Goal: Transaction & Acquisition: Obtain resource

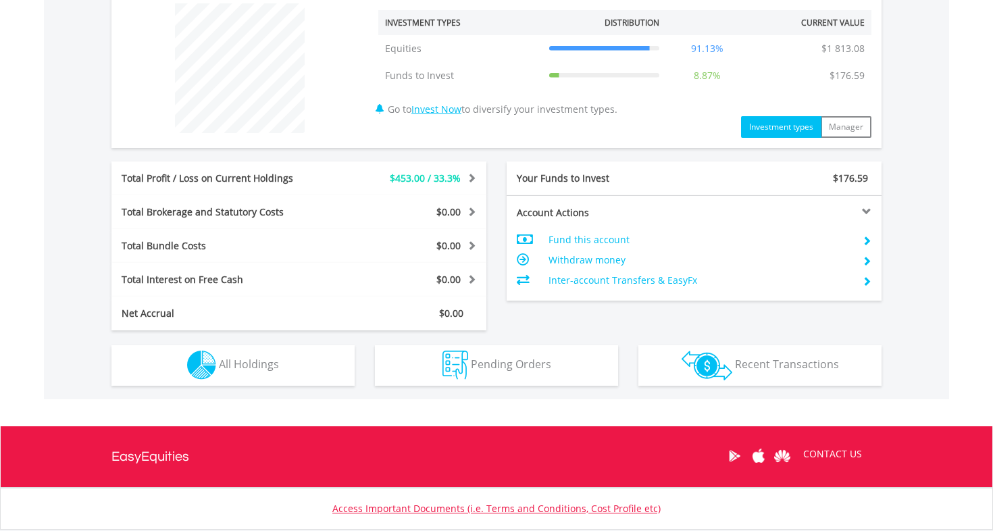
scroll to position [557, 0]
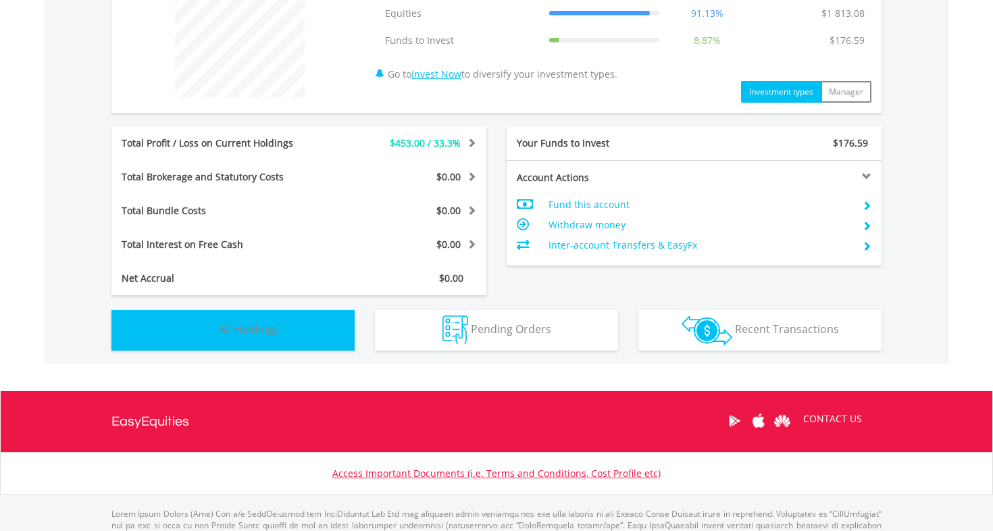
click at [261, 336] on button "Holdings All Holdings" at bounding box center [232, 330] width 243 height 41
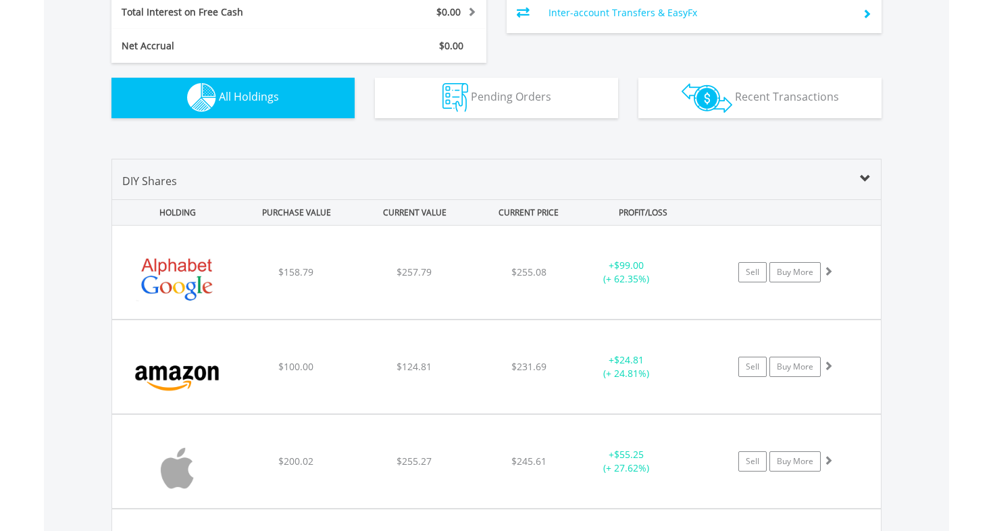
scroll to position [767, 0]
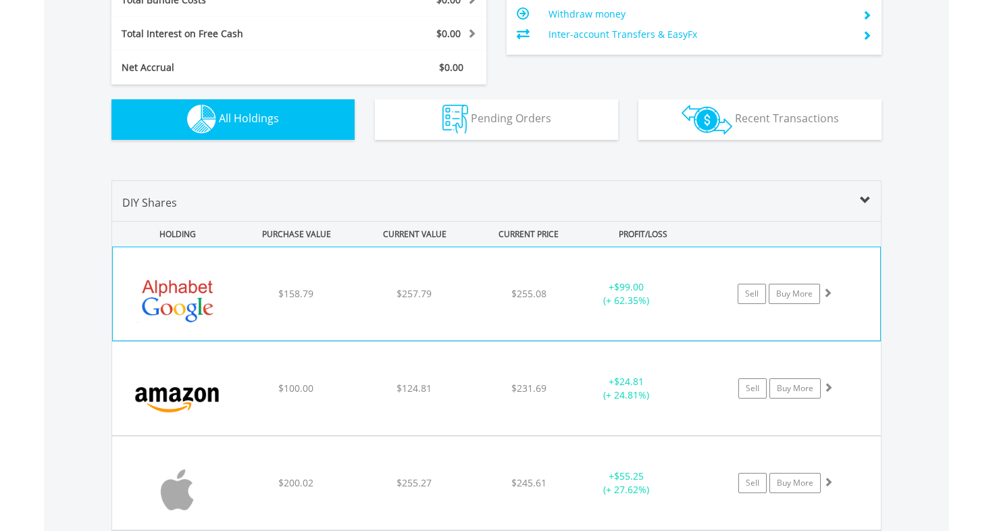
click at [245, 310] on div "﻿ Alphabet Inc-Cl A $158.79 $257.79 $255.08 + $99.00 (+ 62.35%) Sell Buy More" at bounding box center [496, 293] width 767 height 93
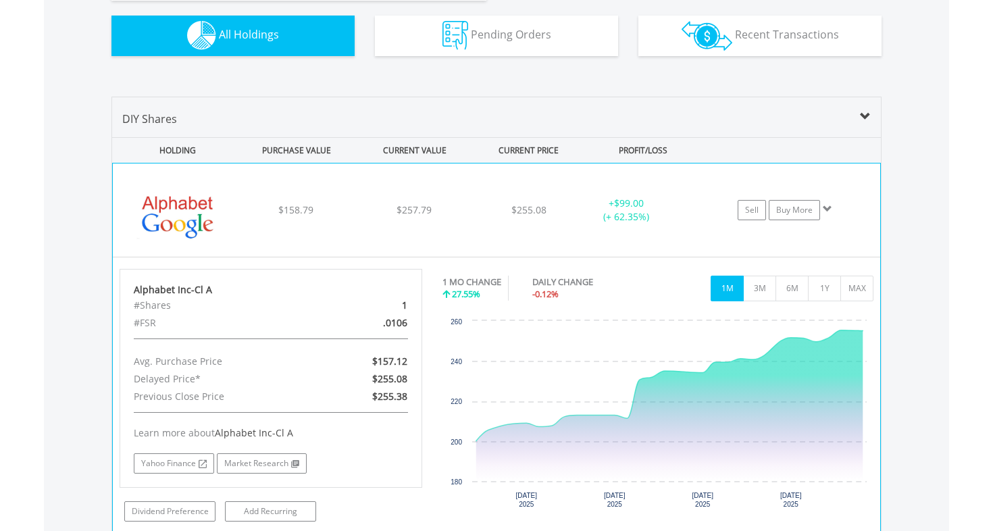
scroll to position [849, 0]
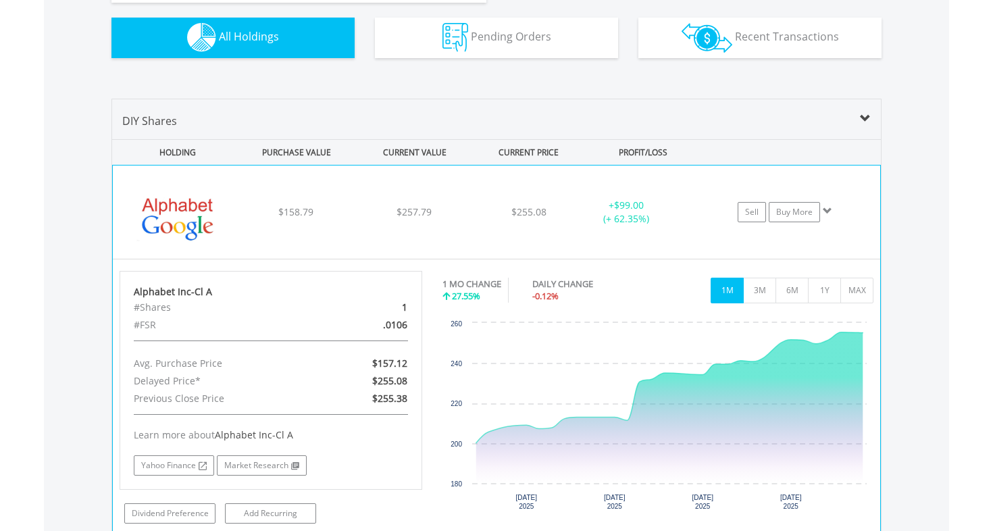
click at [240, 209] on div "$158.79" at bounding box center [295, 212] width 115 height 14
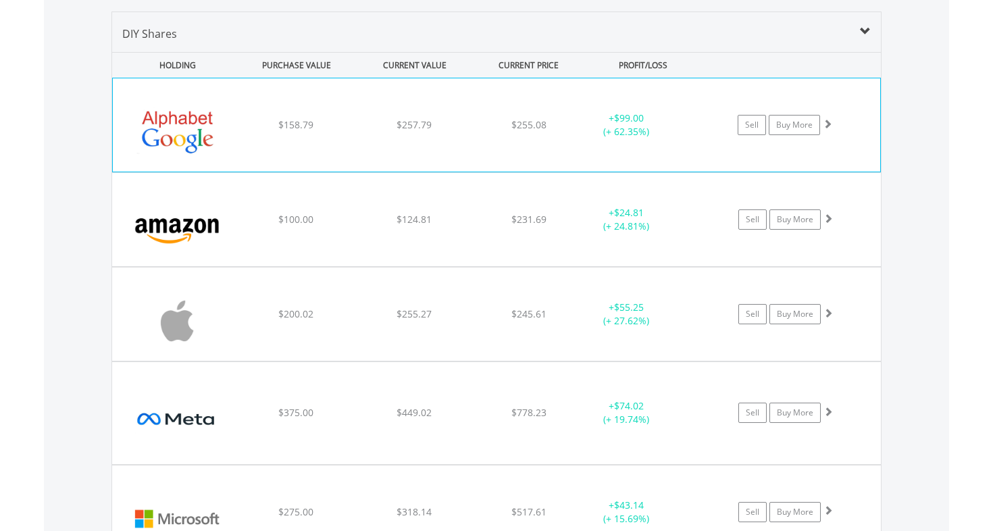
scroll to position [938, 0]
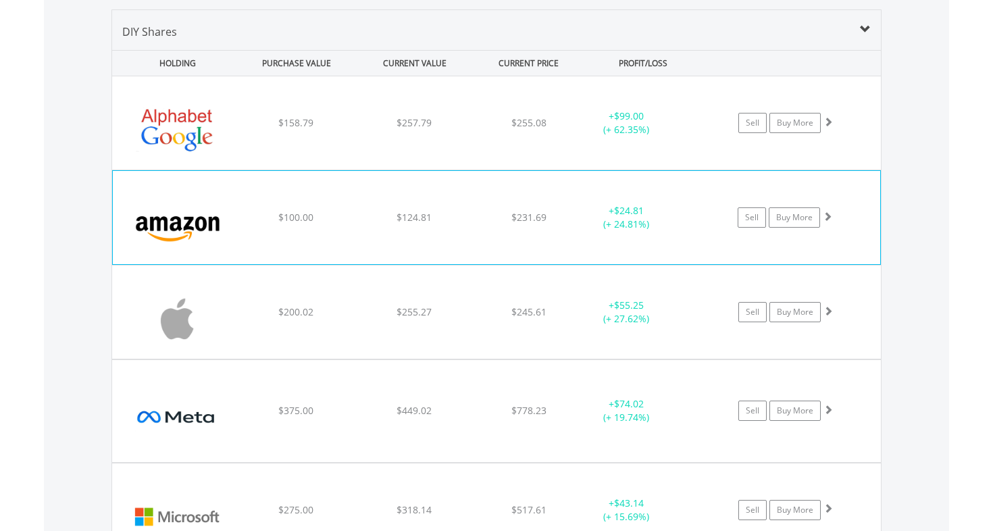
click at [235, 223] on img at bounding box center [178, 224] width 116 height 73
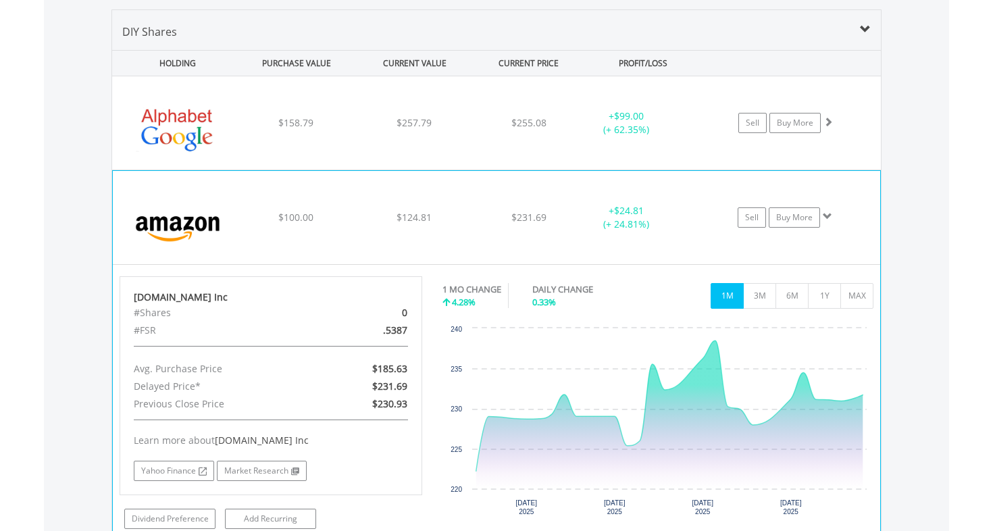
click at [235, 223] on img at bounding box center [178, 224] width 116 height 73
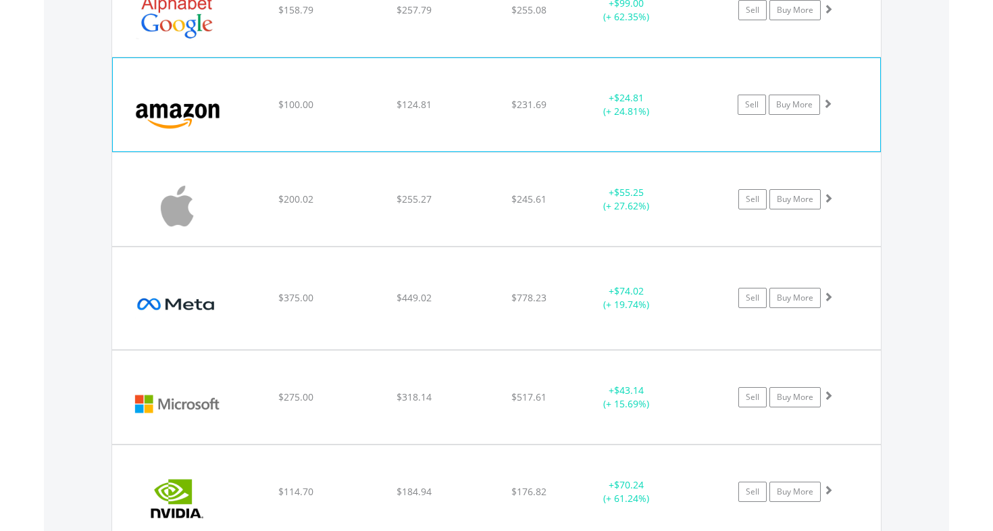
scroll to position [1058, 0]
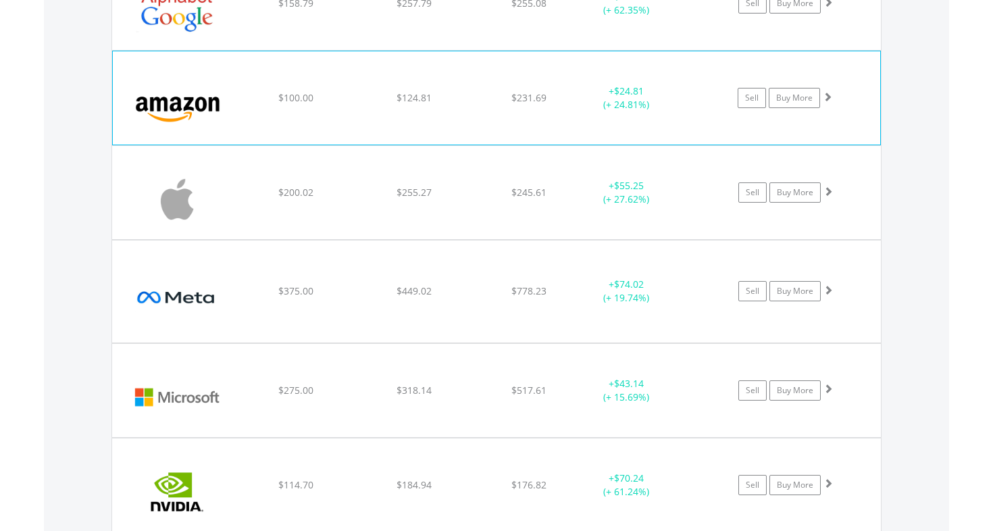
click at [235, 223] on img at bounding box center [177, 199] width 116 height 73
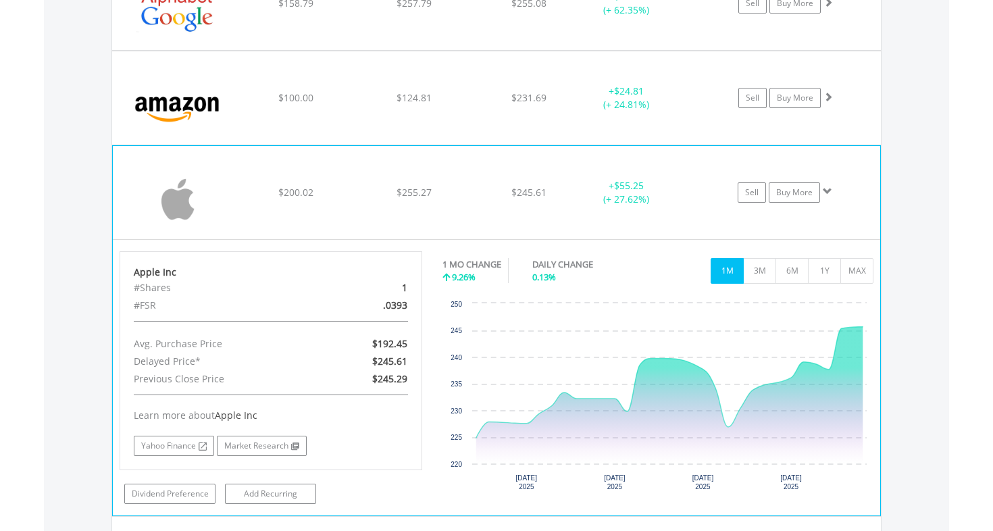
click at [228, 199] on img at bounding box center [178, 199] width 116 height 73
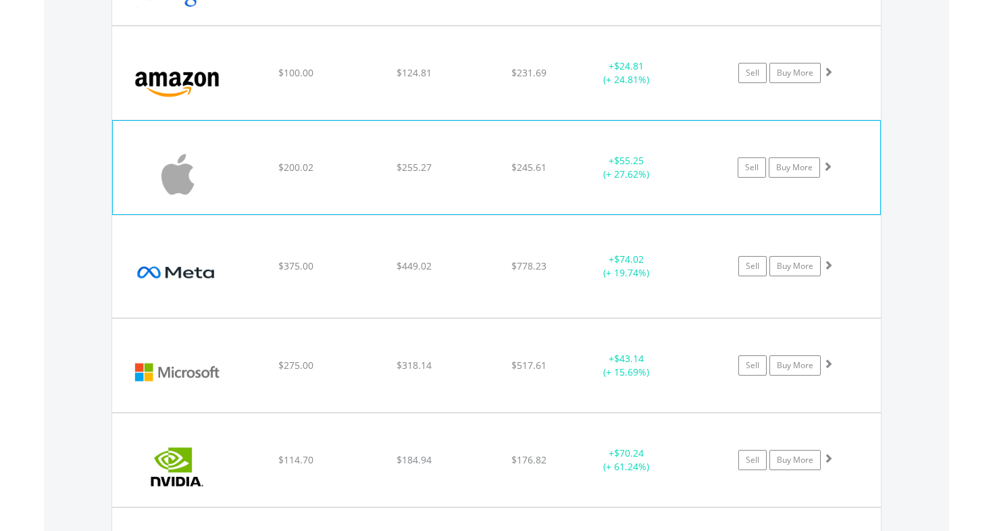
scroll to position [1161, 0]
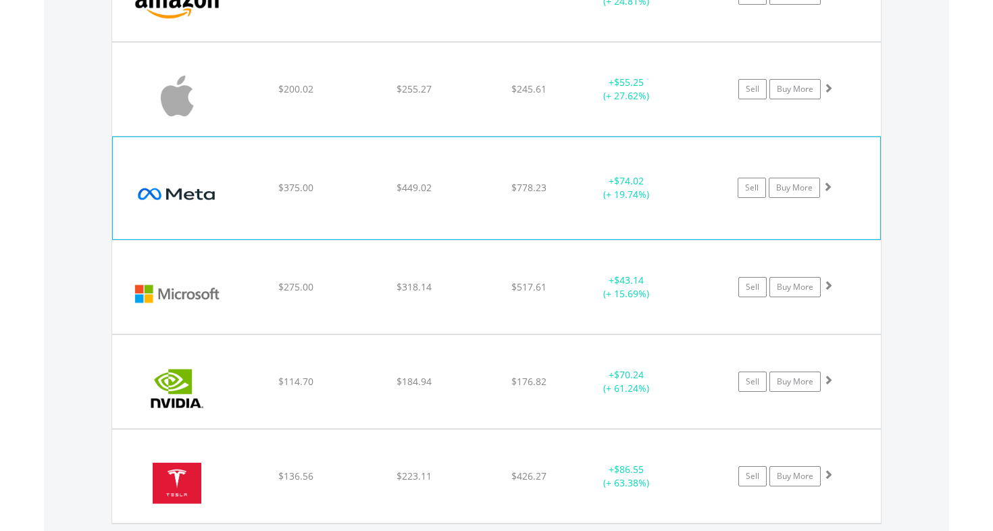
click at [228, 201] on img at bounding box center [178, 194] width 116 height 81
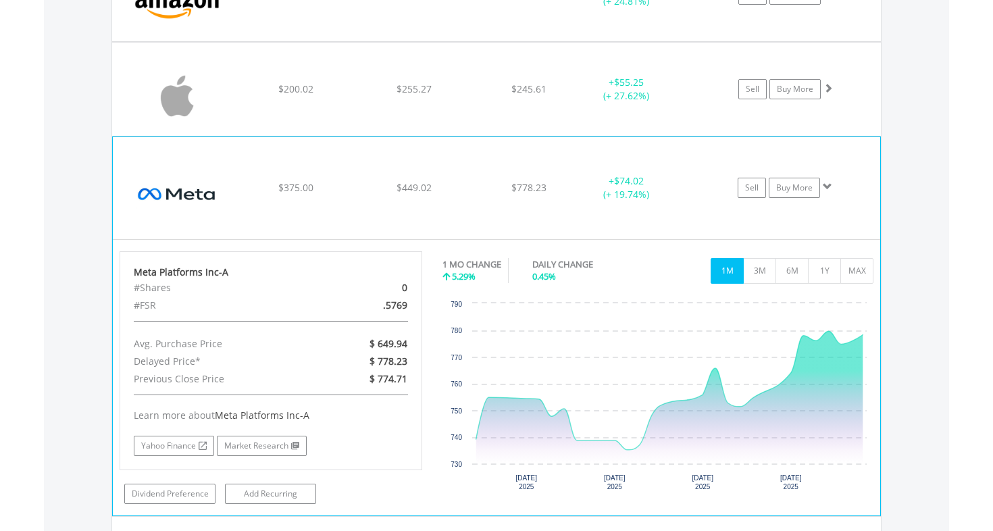
click at [257, 199] on div "﻿ Meta Platforms Inc-A $375.00 $449.02 $778.23 + $74.02 (+ 19.74%) Sell Buy More" at bounding box center [496, 187] width 767 height 101
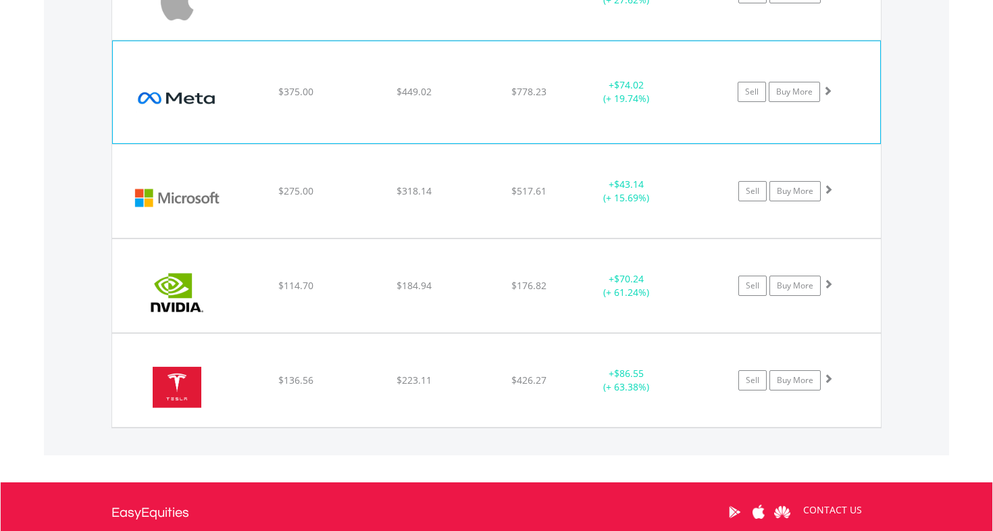
scroll to position [1291, 0]
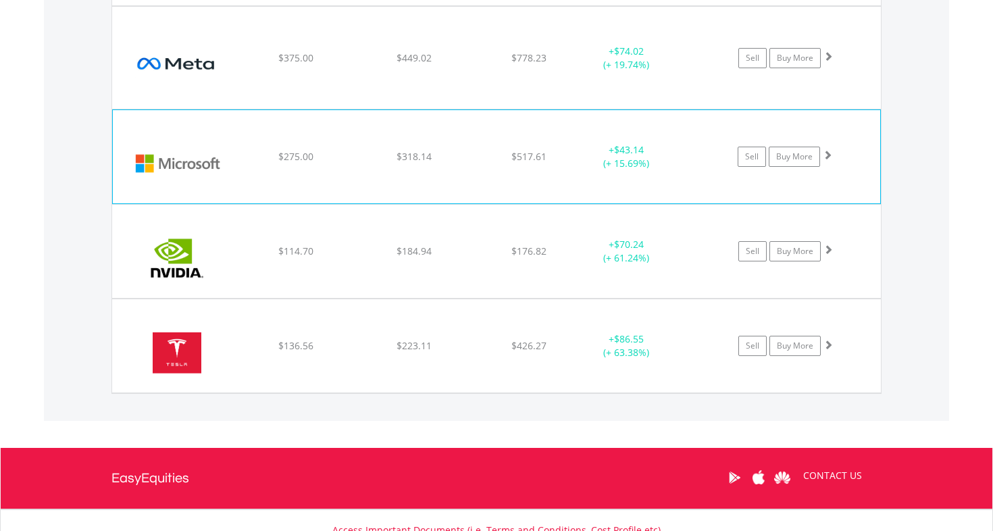
click at [241, 174] on div "﻿ Microsoft Corp $275.00 $318.14 $517.61 + $43.14 (+ 15.69%) Sell Buy More" at bounding box center [496, 156] width 767 height 93
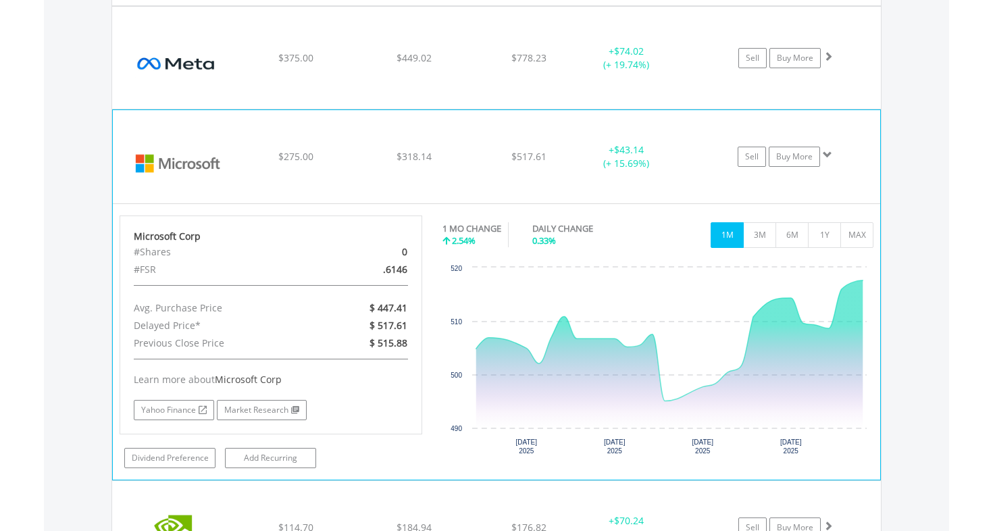
click at [241, 174] on div "﻿ Microsoft Corp $275.00 $318.14 $517.61 + $43.14 (+ 15.69%) Sell Buy More" at bounding box center [496, 156] width 767 height 93
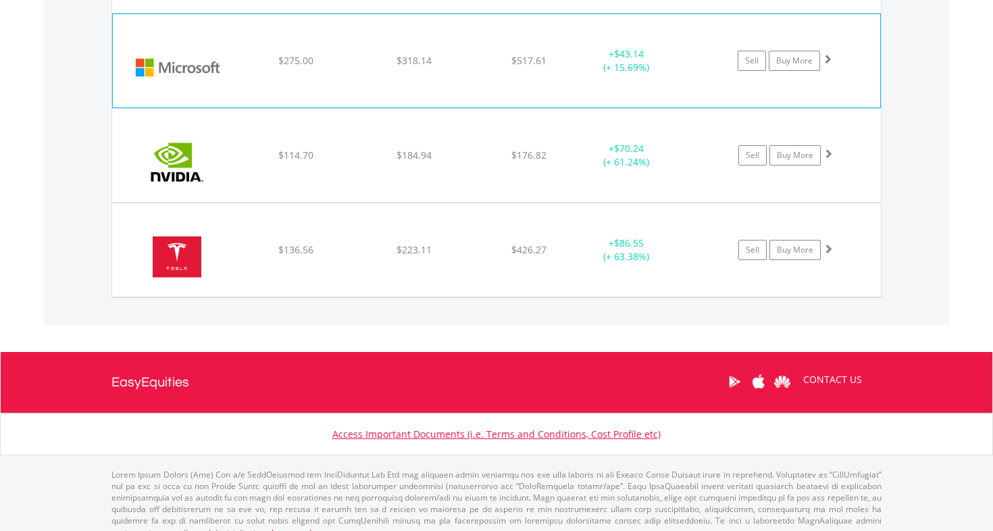
scroll to position [1398, 0]
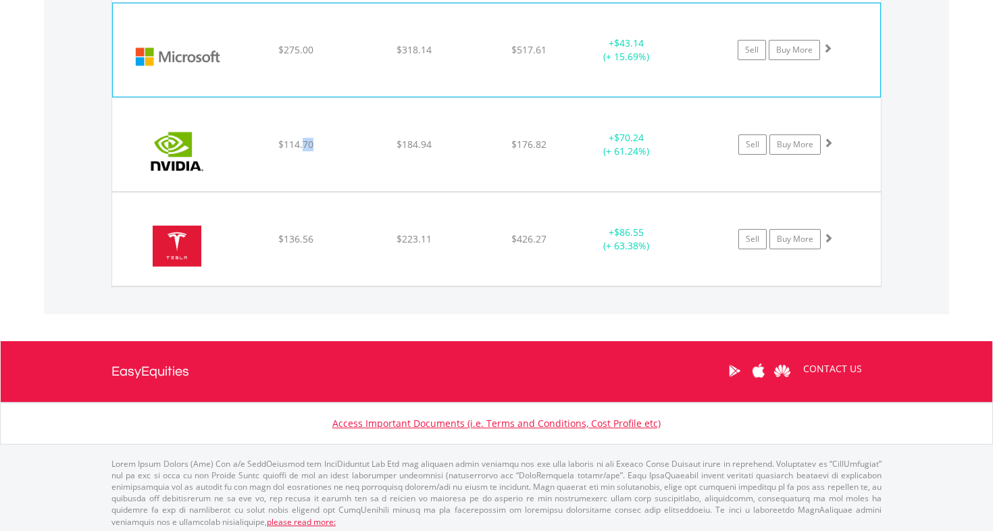
click at [241, 174] on div "﻿ Nvidia Corp $114.70 $184.94 $176.82 + $70.24 (+ 61.24%) Sell Buy More" at bounding box center [496, 144] width 769 height 93
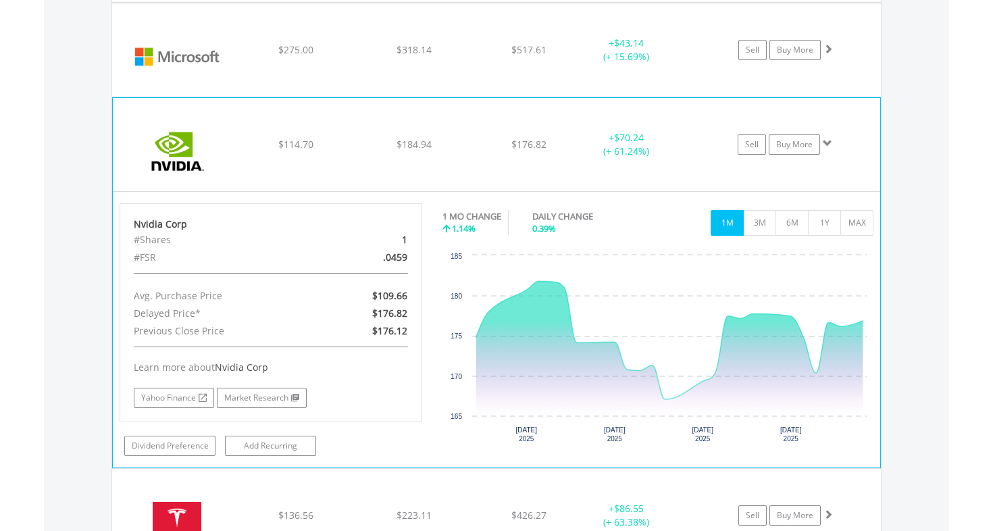
click at [247, 147] on div "$114.70" at bounding box center [295, 145] width 115 height 14
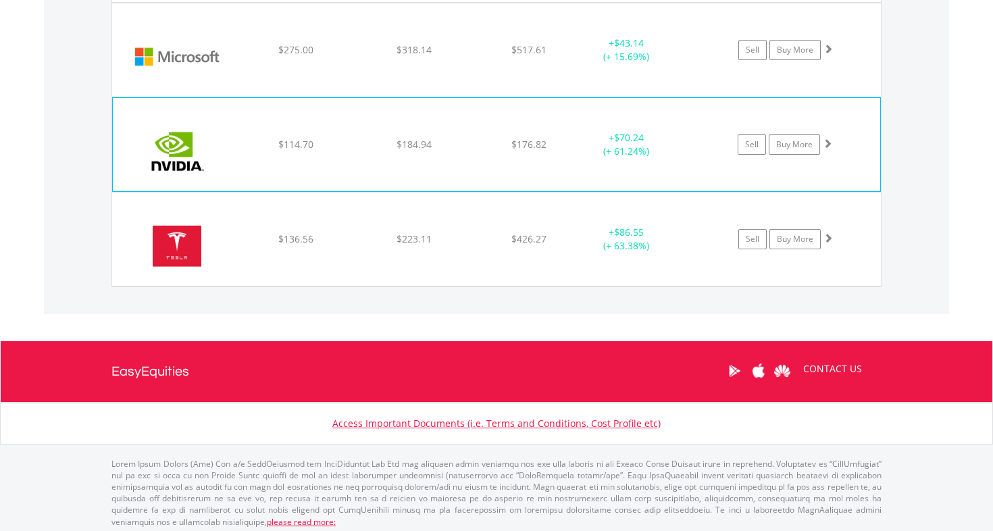
scroll to position [1403, 0]
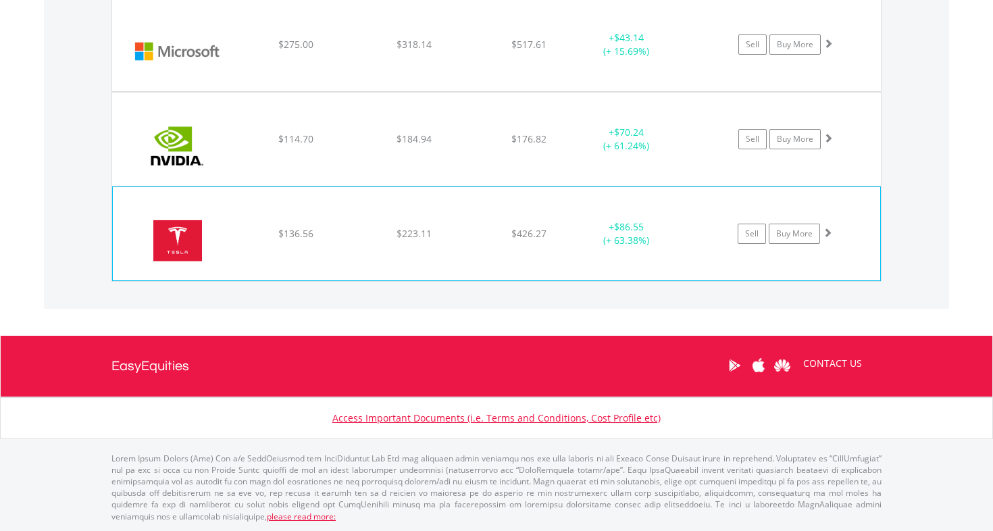
click at [216, 239] on img at bounding box center [178, 240] width 116 height 73
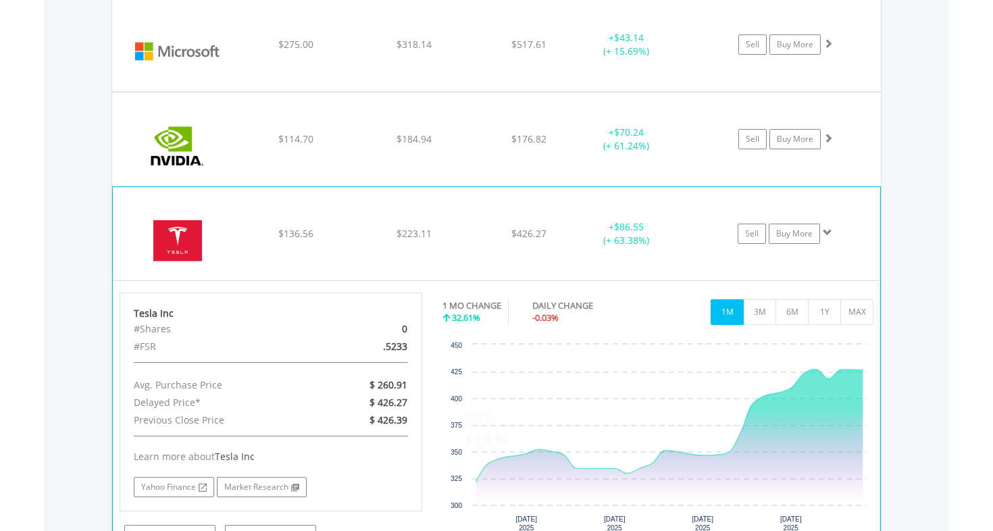
click at [242, 232] on div "$136.56" at bounding box center [295, 234] width 115 height 14
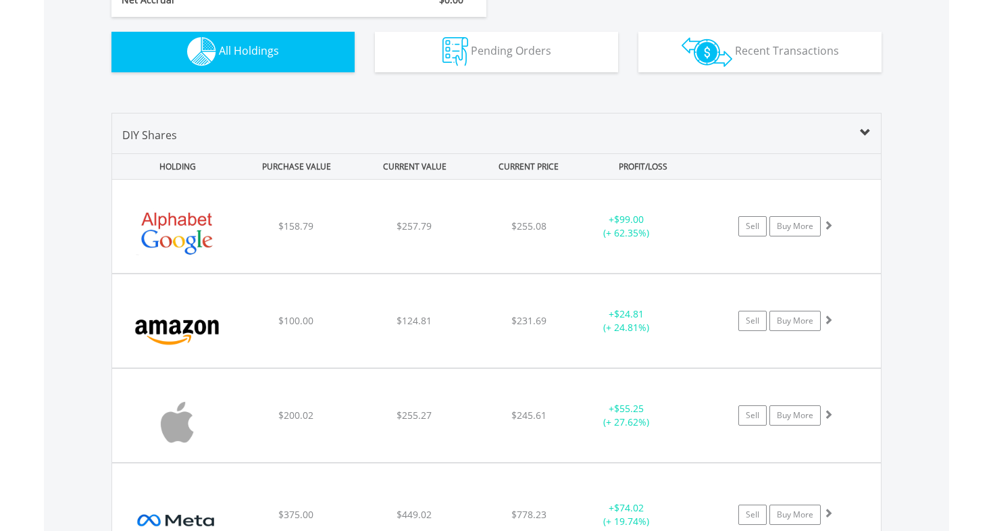
scroll to position [838, 0]
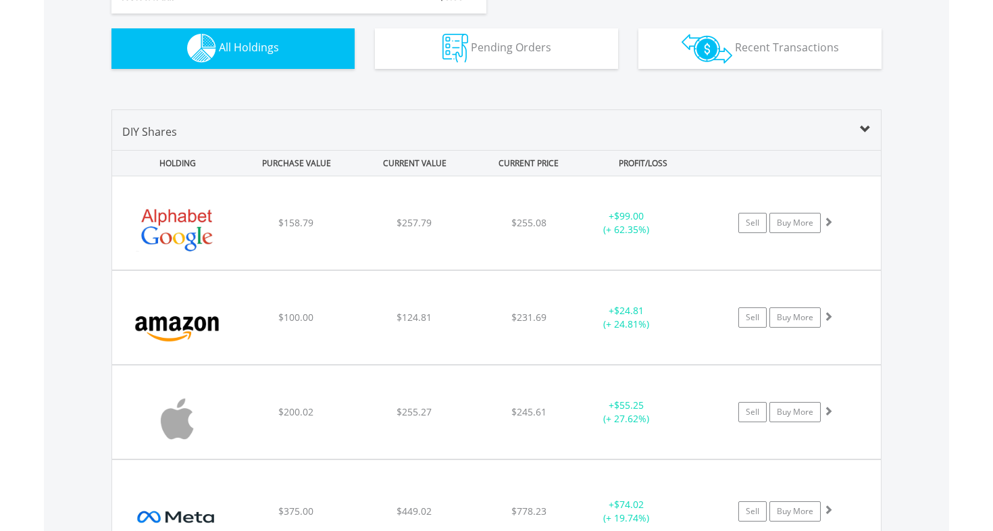
click at [242, 232] on div "﻿ Alphabet Inc-Cl A $158.79 $257.79 $255.08 + $99.00 (+ 62.35%) Sell Buy More" at bounding box center [496, 222] width 769 height 93
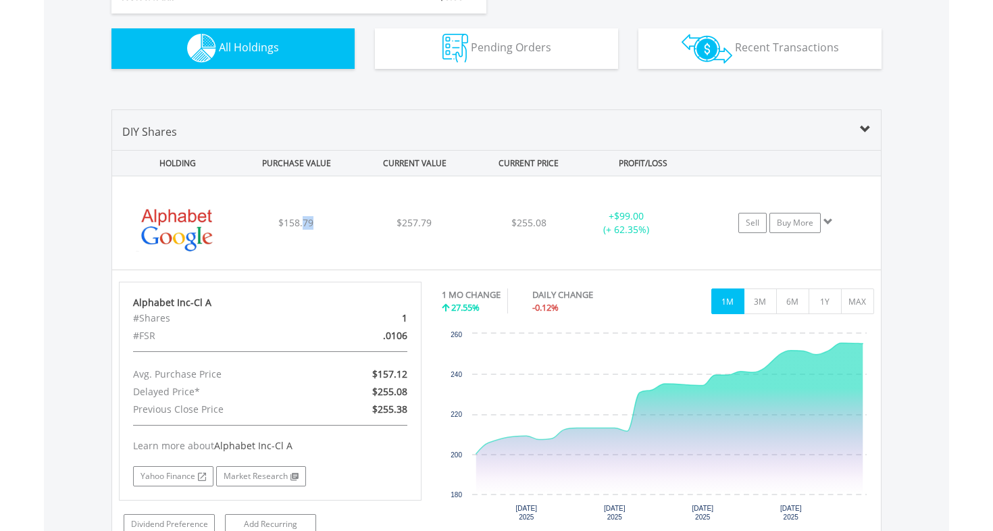
click at [242, 232] on div "﻿ Alphabet Inc-Cl A $158.79 $257.79 $255.08 + $99.00 (+ 62.35%) Sell Buy More" at bounding box center [496, 222] width 769 height 93
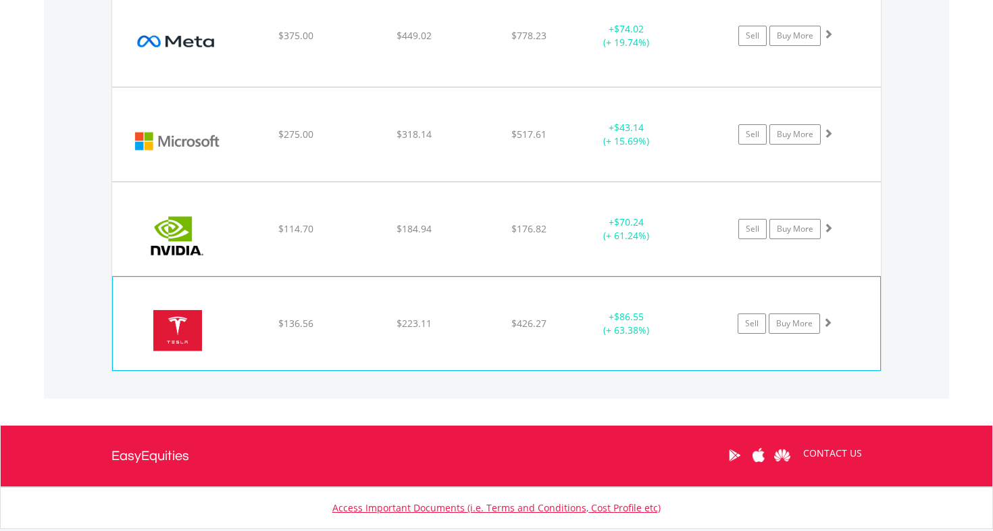
scroll to position [1314, 0]
click at [233, 339] on img at bounding box center [178, 330] width 116 height 73
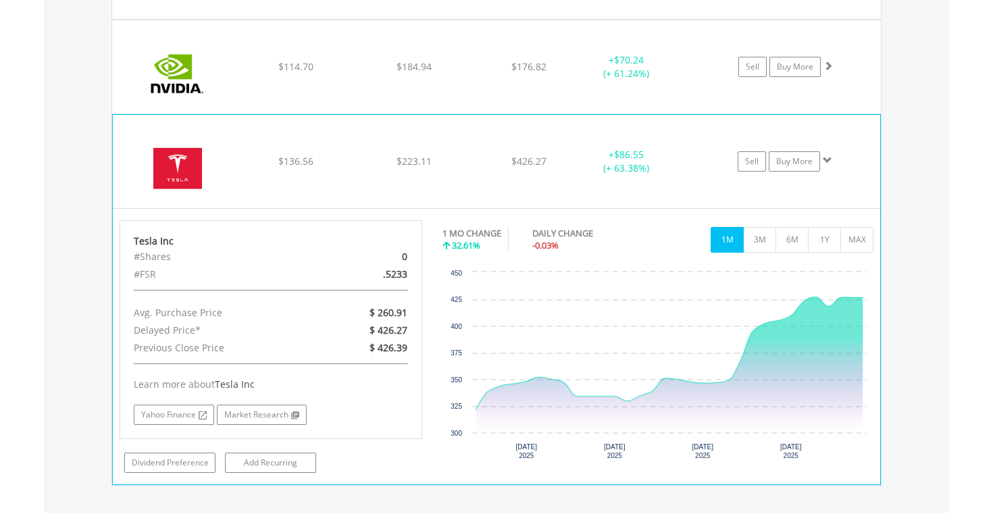
scroll to position [1537, 0]
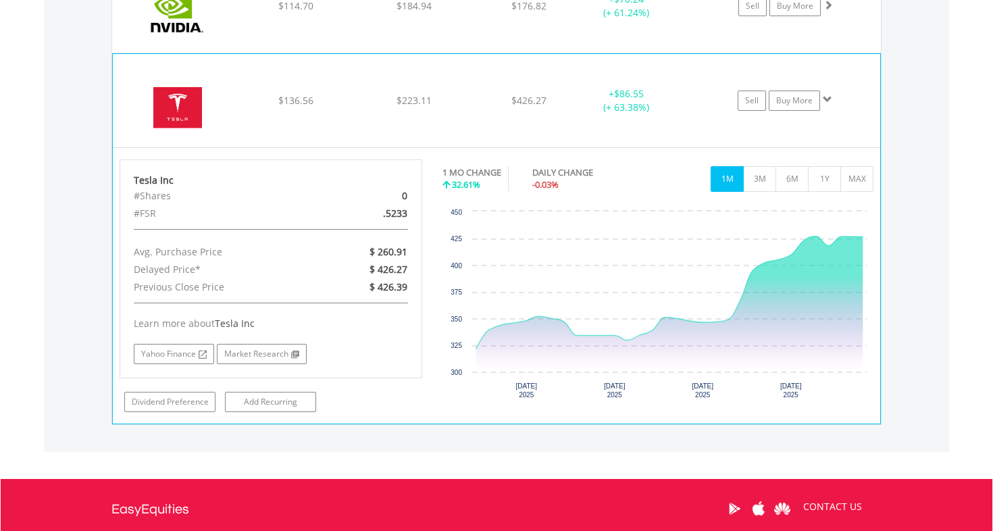
click at [233, 98] on img at bounding box center [178, 107] width 116 height 73
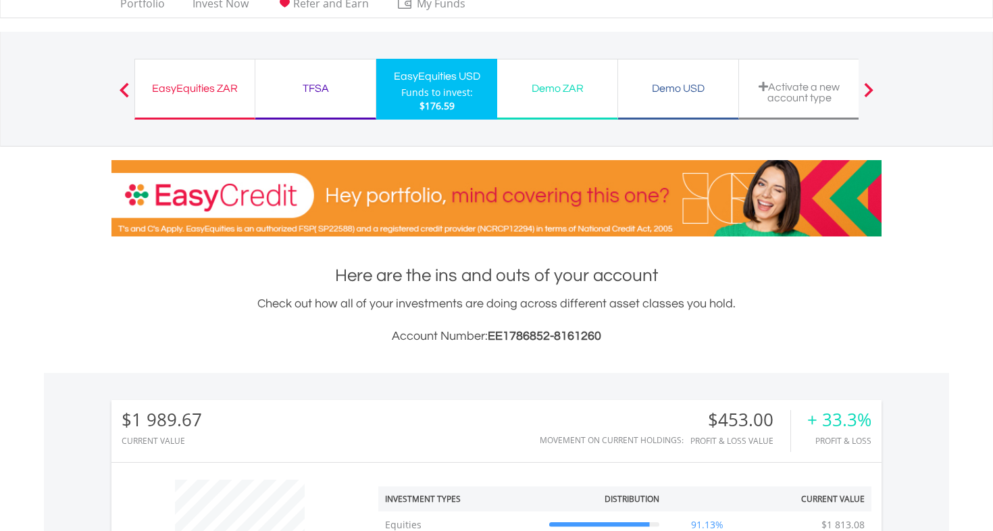
scroll to position [13, 0]
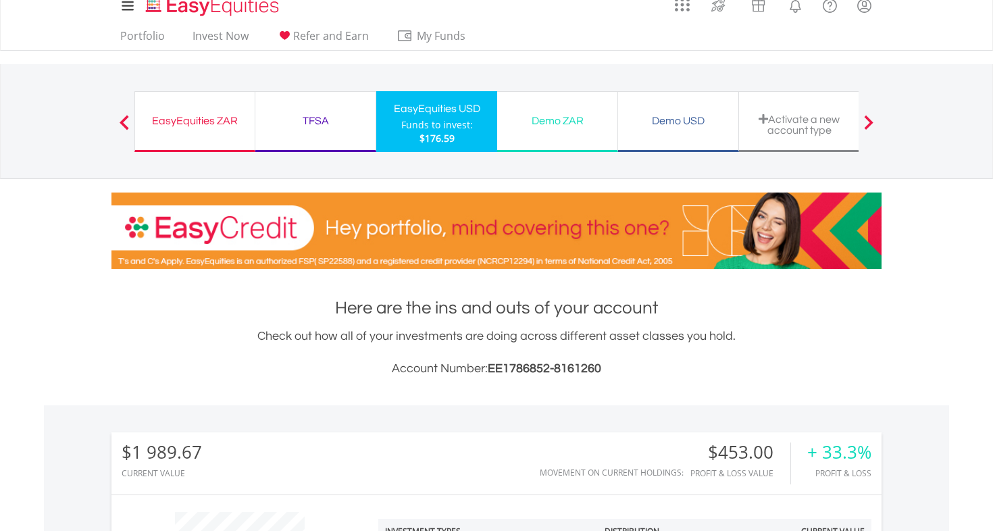
click at [436, 107] on div "EasyEquities USD" at bounding box center [436, 108] width 105 height 19
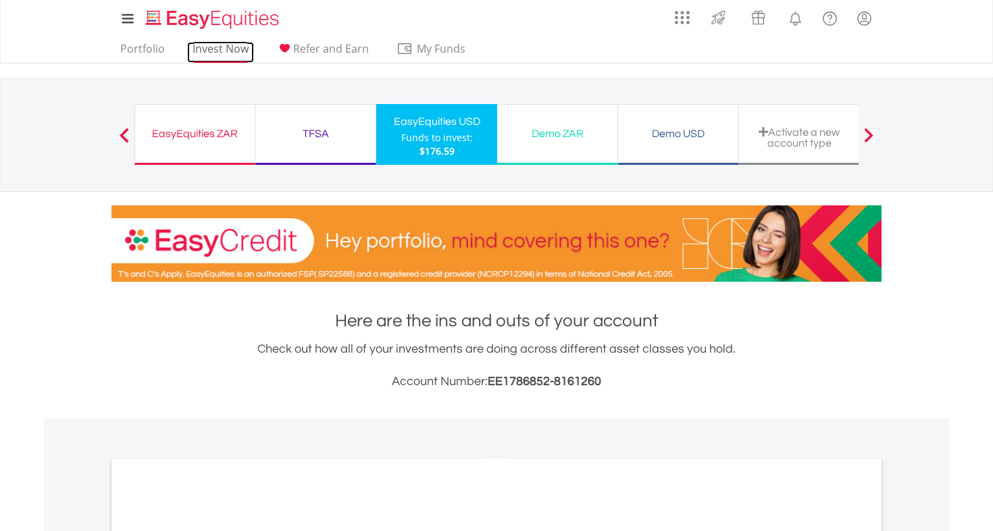
click at [230, 50] on link "Invest Now" at bounding box center [220, 52] width 67 height 21
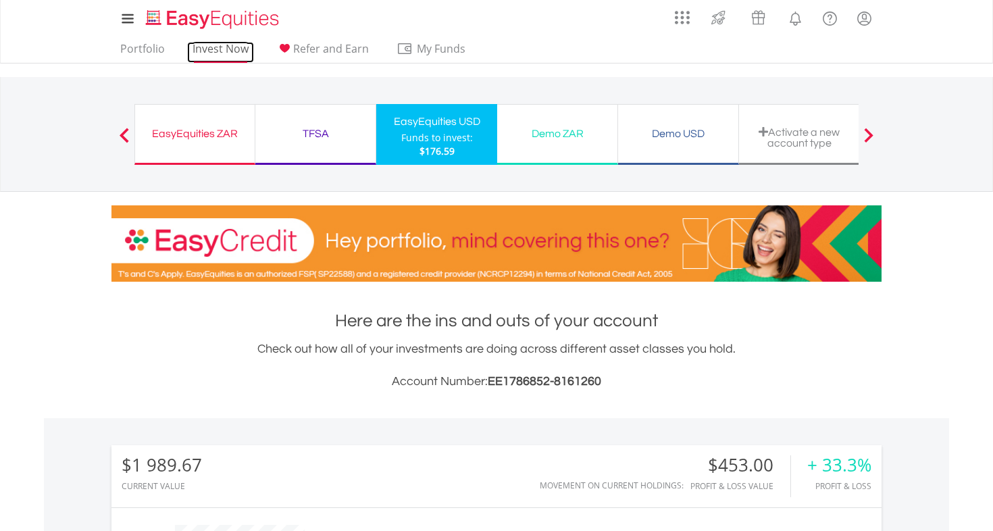
scroll to position [130, 257]
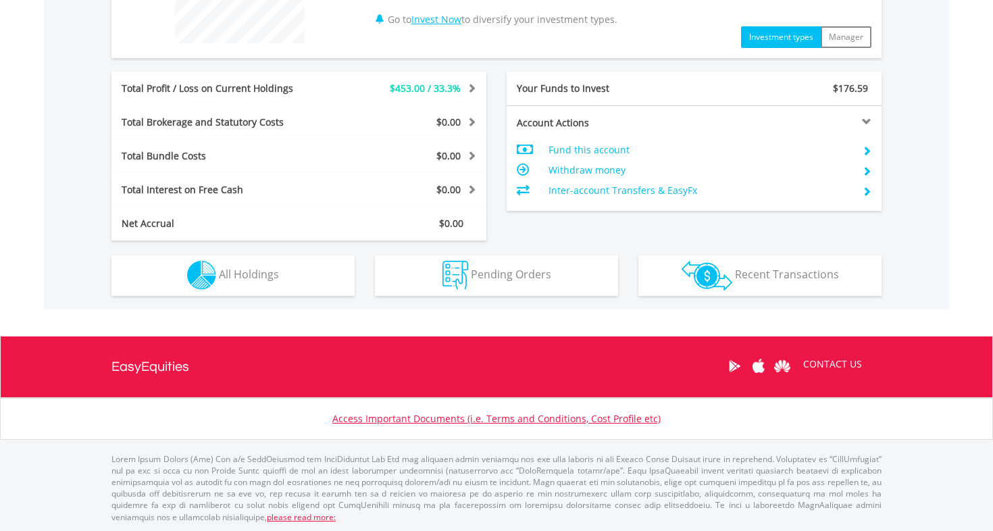
scroll to position [612, 0]
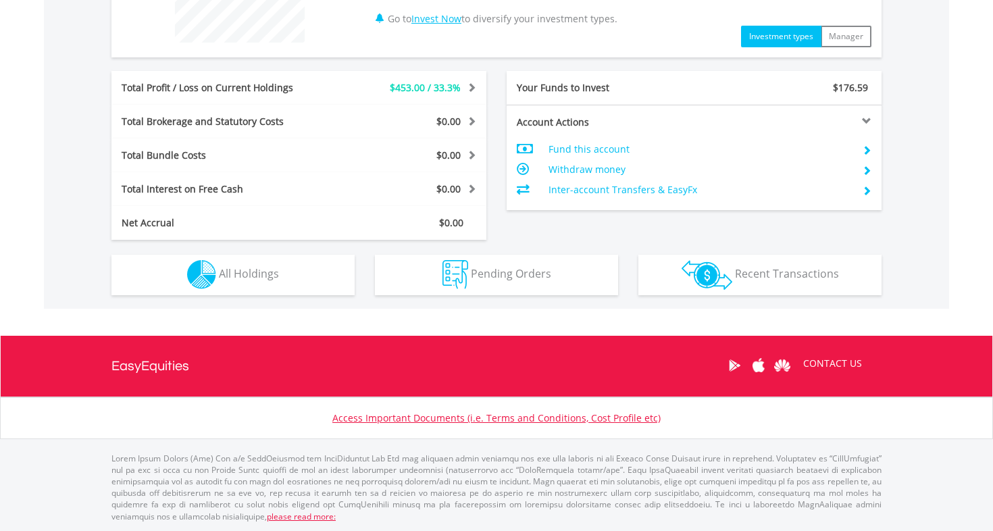
click at [288, 296] on div "$1 989.67 CURRENT VALUE Movement on Current Holdings: $453.00 Profit & Loss Val…" at bounding box center [496, 57] width 905 height 502
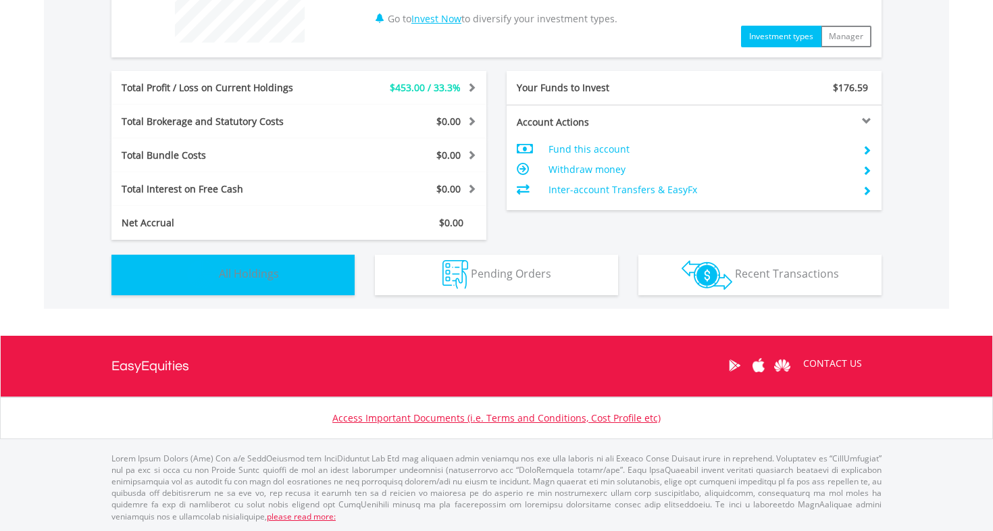
click at [284, 284] on button "Holdings All Holdings" at bounding box center [232, 275] width 243 height 41
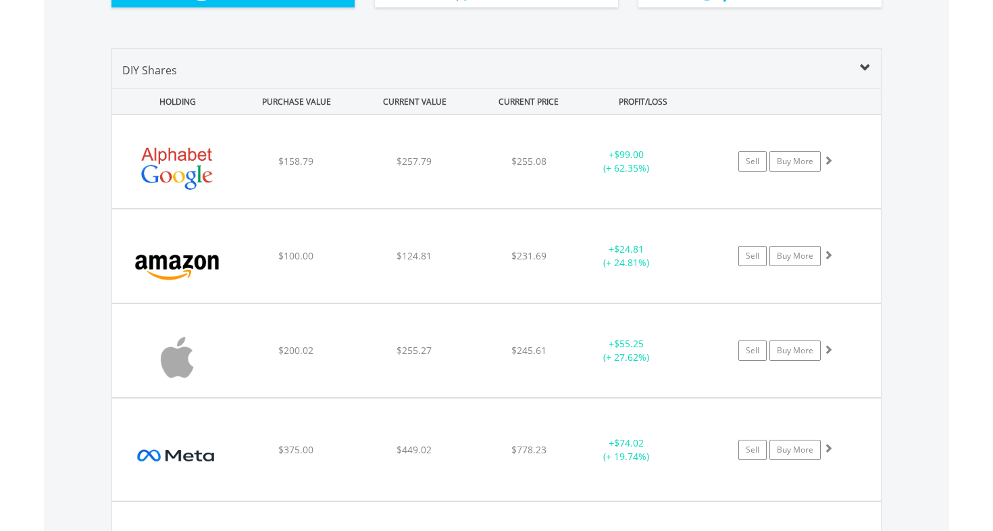
scroll to position [898, 0]
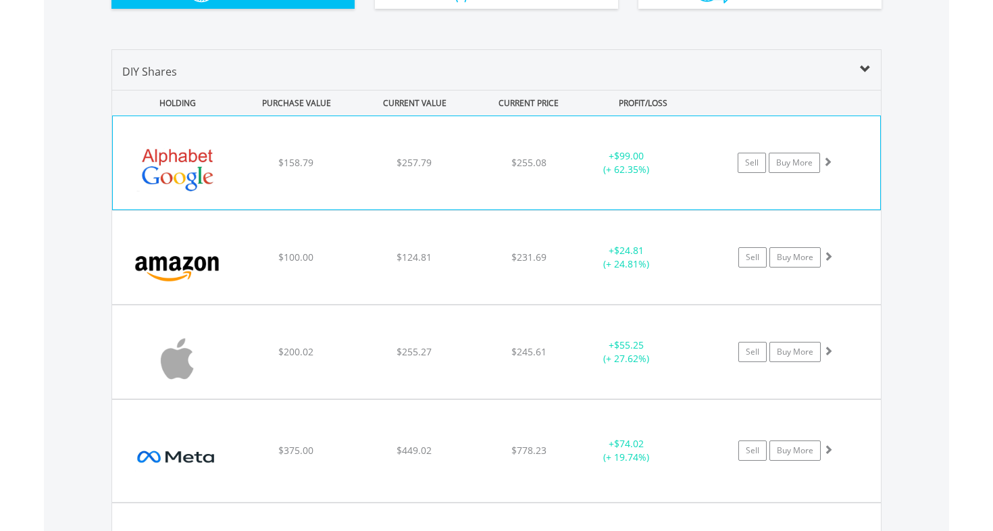
click at [251, 142] on div "﻿ Alphabet Inc-Cl A $158.79 $257.79 $255.08 + $99.00 (+ 62.35%) Sell Buy More" at bounding box center [496, 162] width 767 height 93
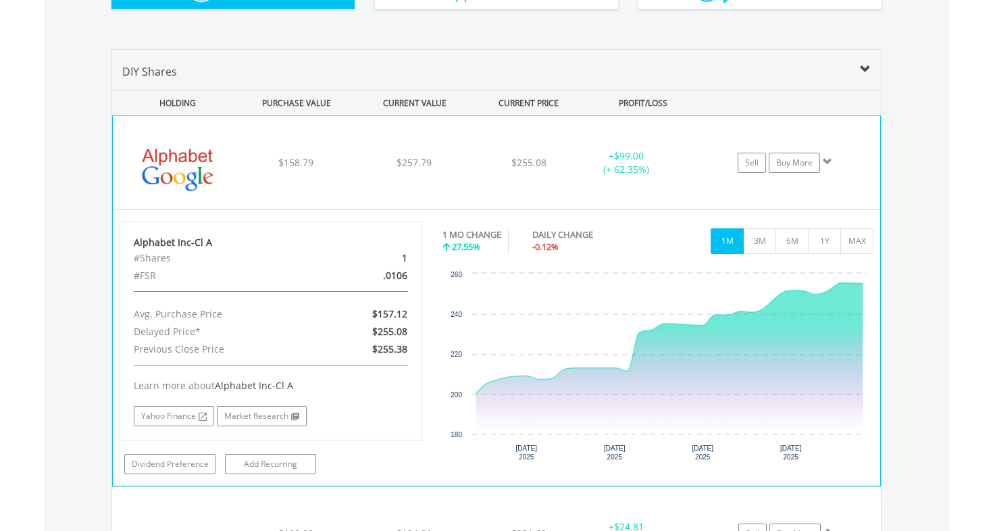
click at [251, 142] on div "﻿ Alphabet Inc-Cl A $158.79 $257.79 $255.08 + $99.00 (+ 62.35%) Sell Buy More" at bounding box center [496, 162] width 767 height 93
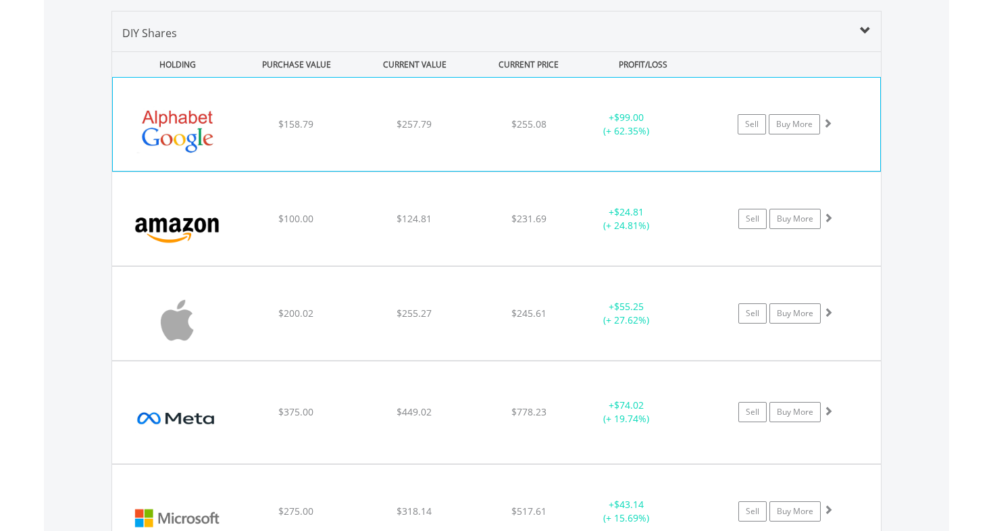
scroll to position [939, 0]
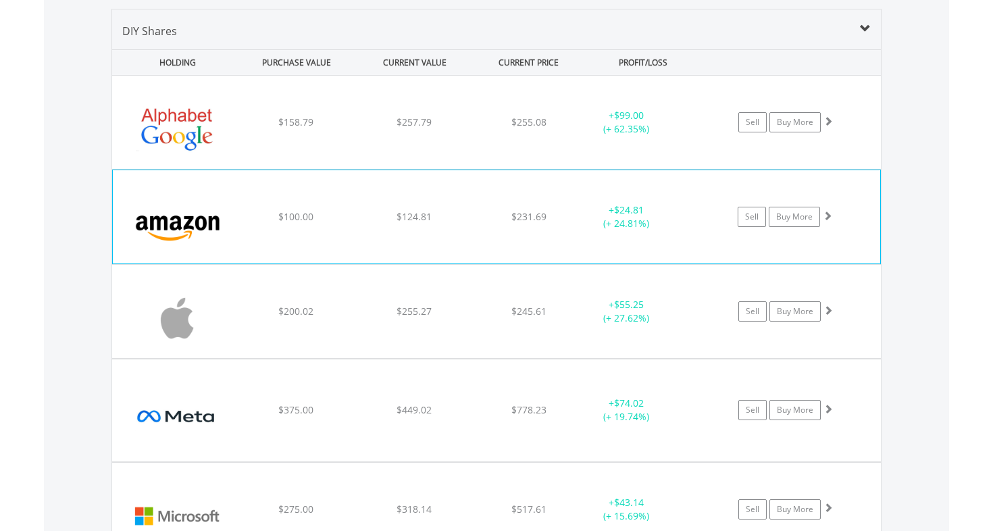
click at [234, 220] on img at bounding box center [178, 223] width 116 height 73
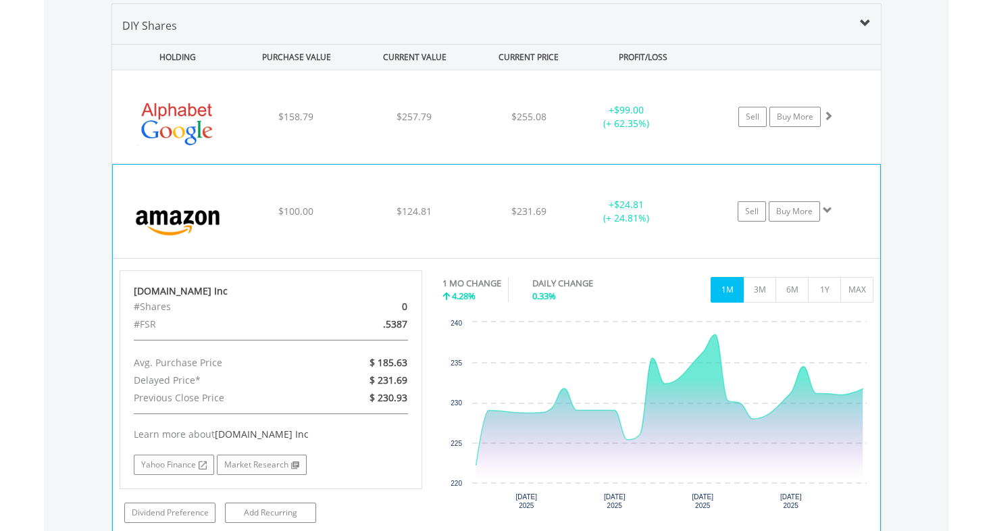
scroll to position [937, 0]
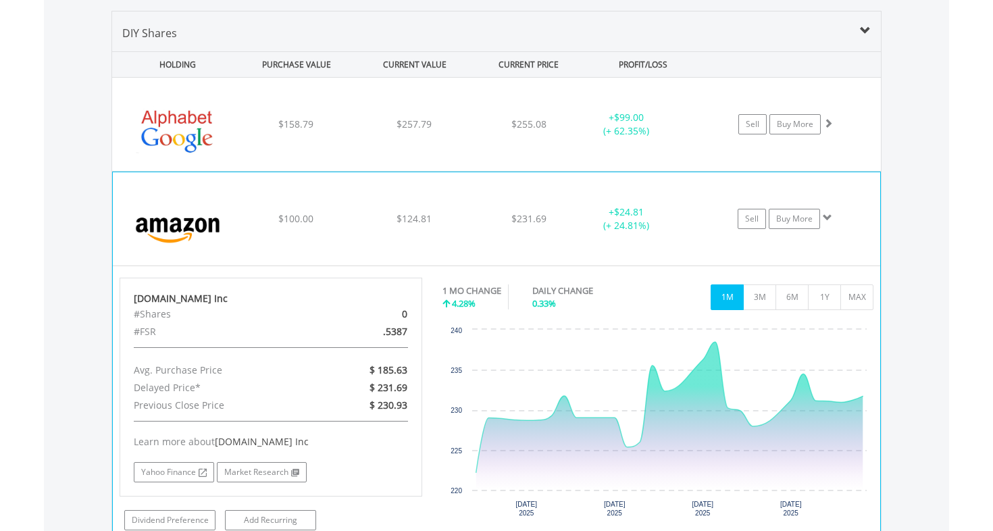
click at [235, 230] on img at bounding box center [178, 225] width 116 height 73
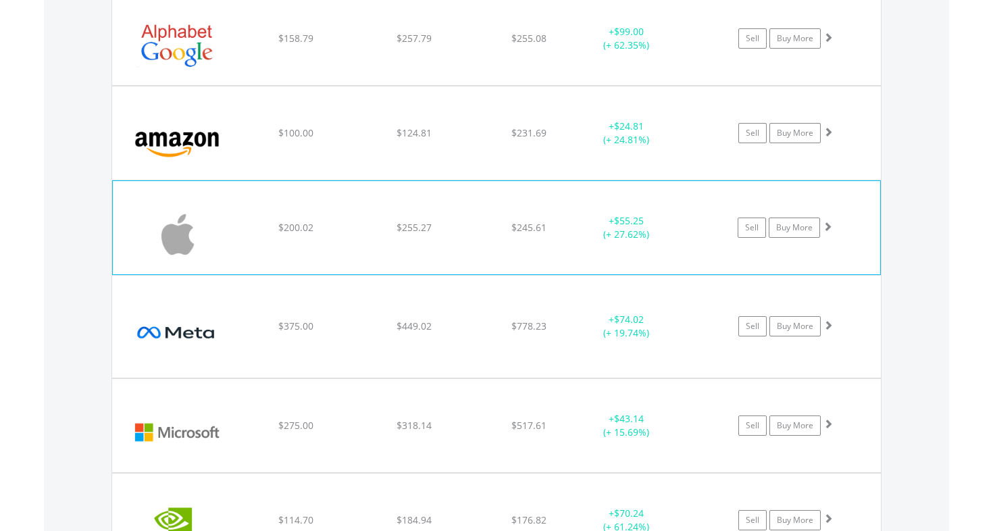
click at [230, 236] on img at bounding box center [178, 234] width 116 height 73
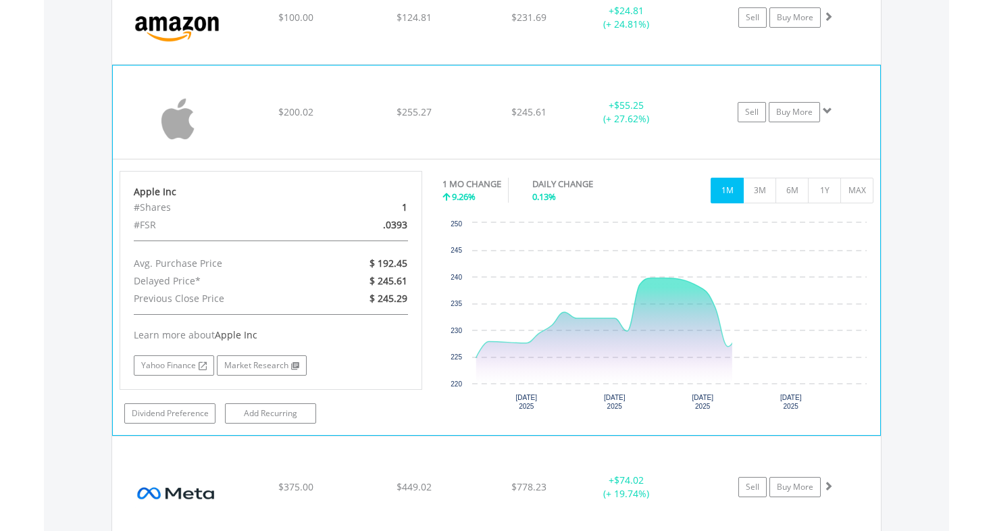
scroll to position [1141, 0]
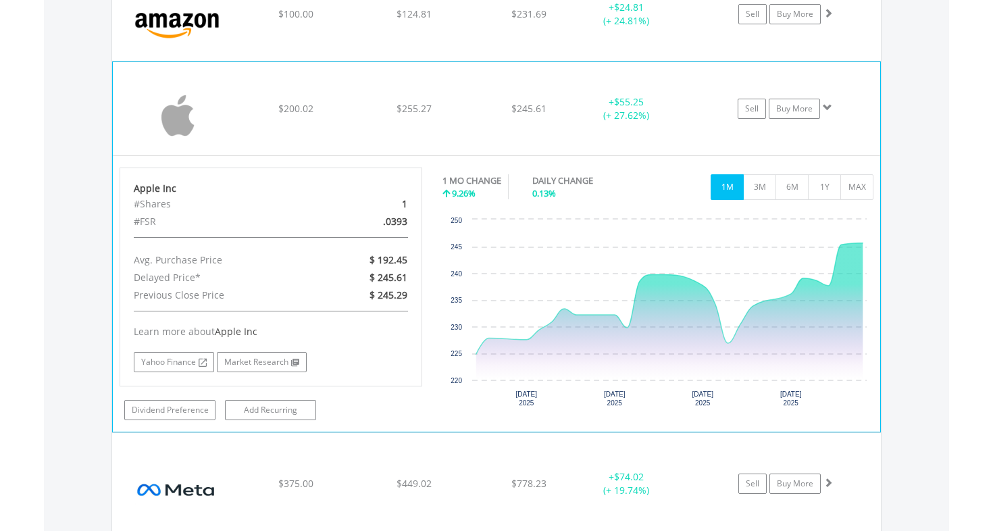
click at [226, 84] on img at bounding box center [178, 115] width 116 height 73
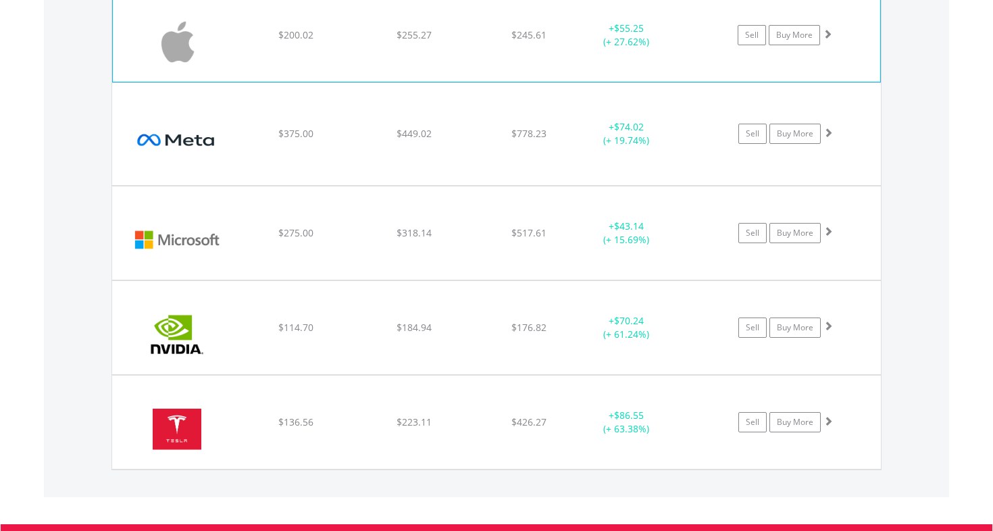
scroll to position [1219, 0]
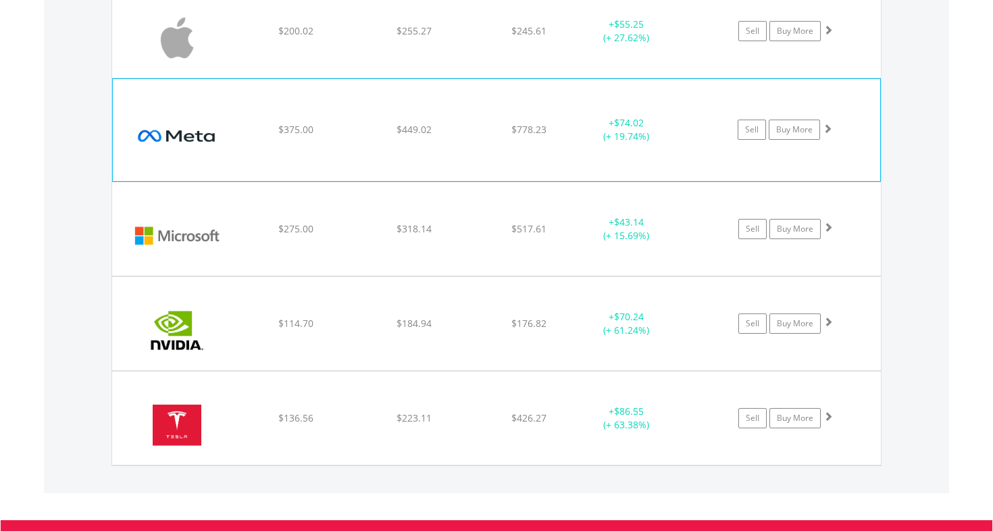
click at [232, 116] on img at bounding box center [178, 136] width 116 height 81
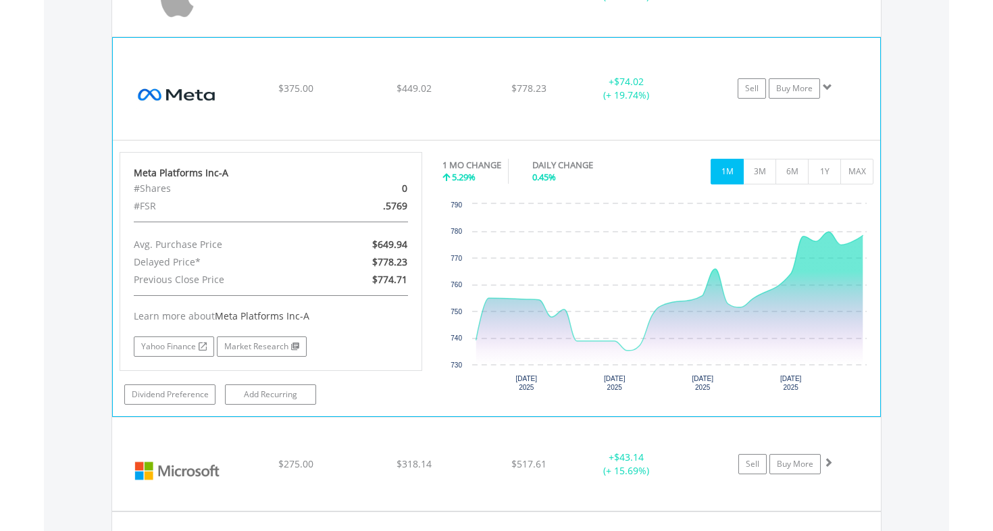
scroll to position [1263, 0]
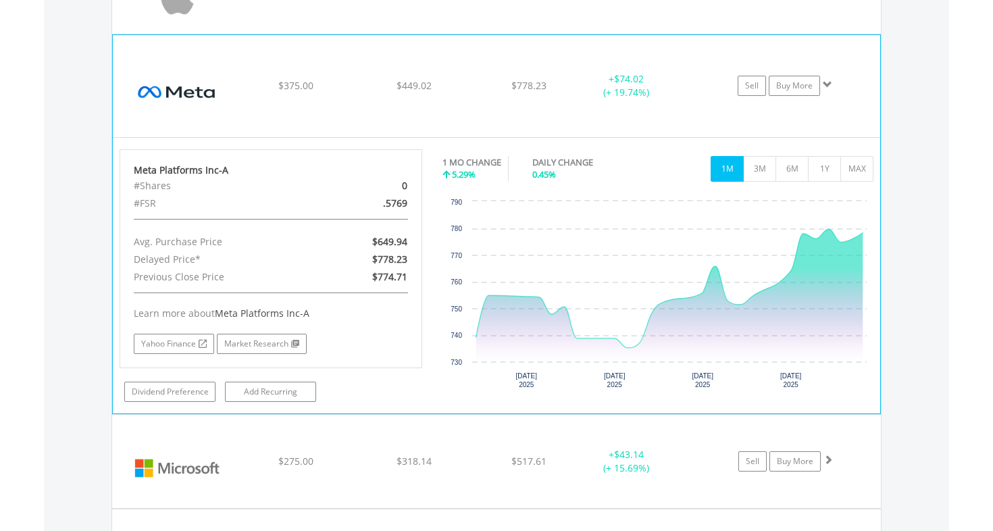
click at [244, 82] on div "$375.00" at bounding box center [295, 86] width 115 height 14
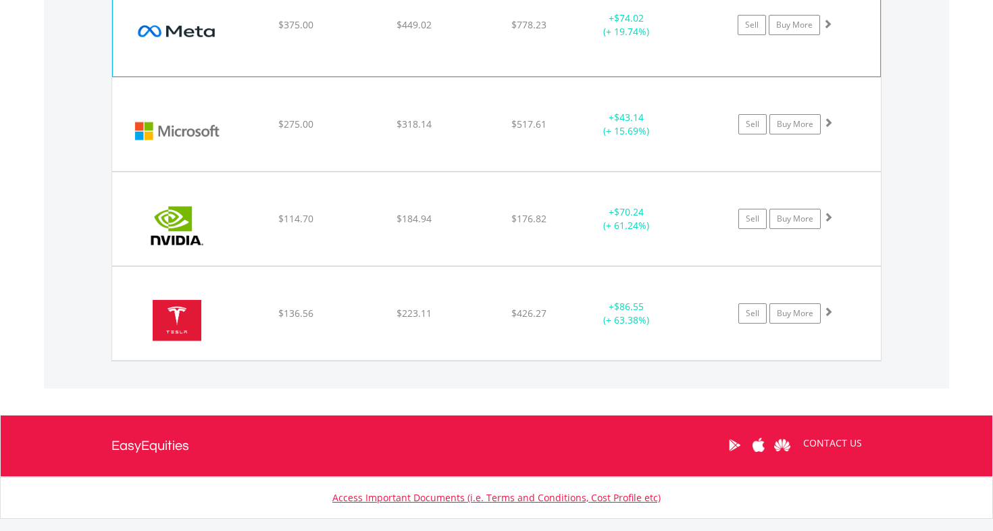
scroll to position [1344, 0]
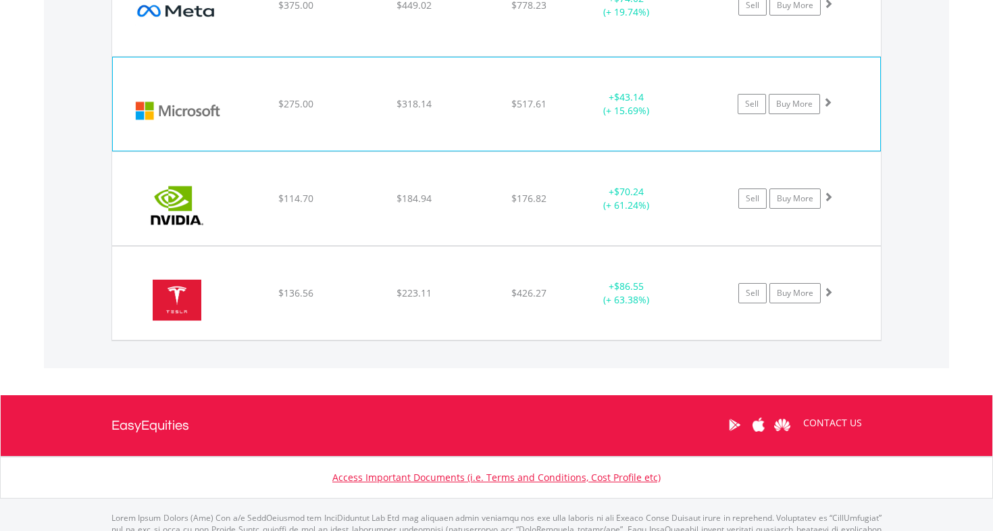
click at [242, 111] on div "﻿ Microsoft Corp $275.00 $318.14 $517.61 + $43.14 (+ 15.69%) Sell Buy More" at bounding box center [496, 103] width 767 height 93
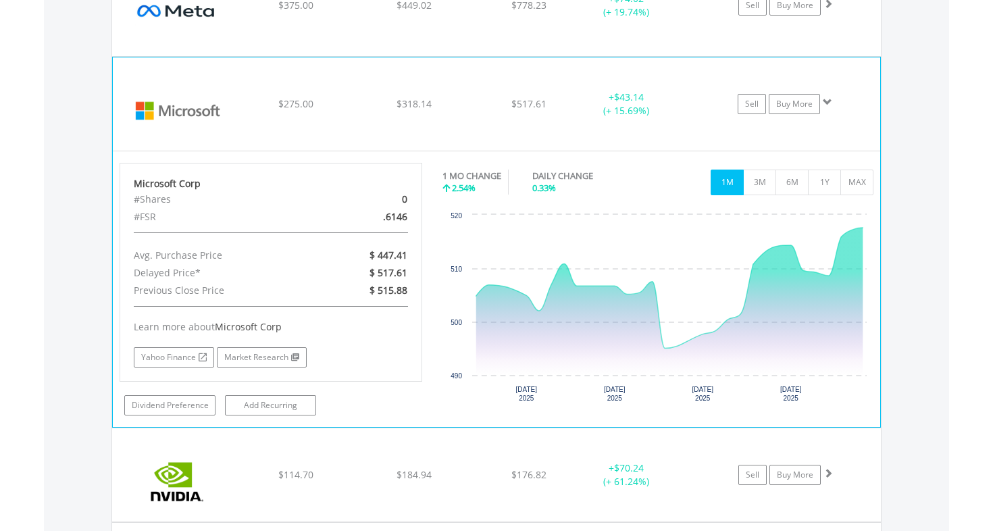
click at [234, 95] on img at bounding box center [178, 110] width 116 height 73
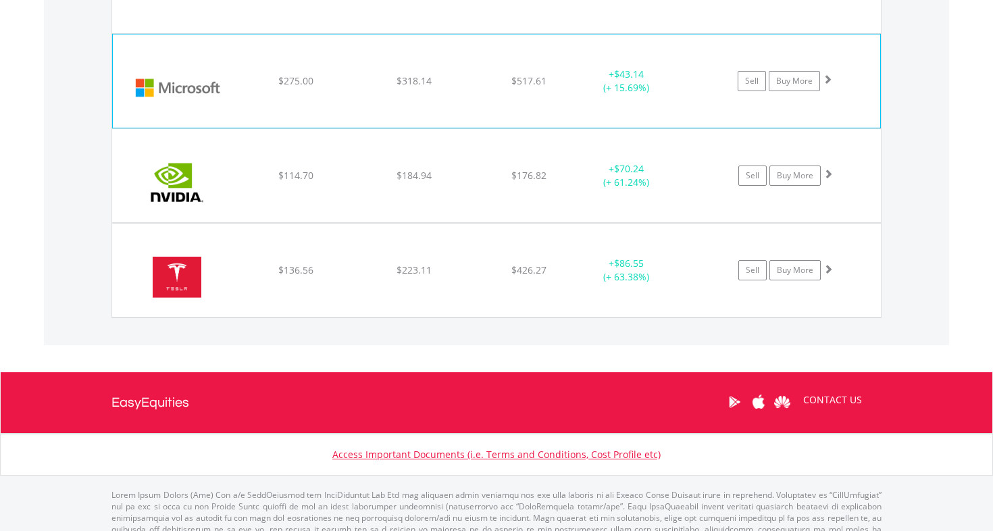
scroll to position [1381, 0]
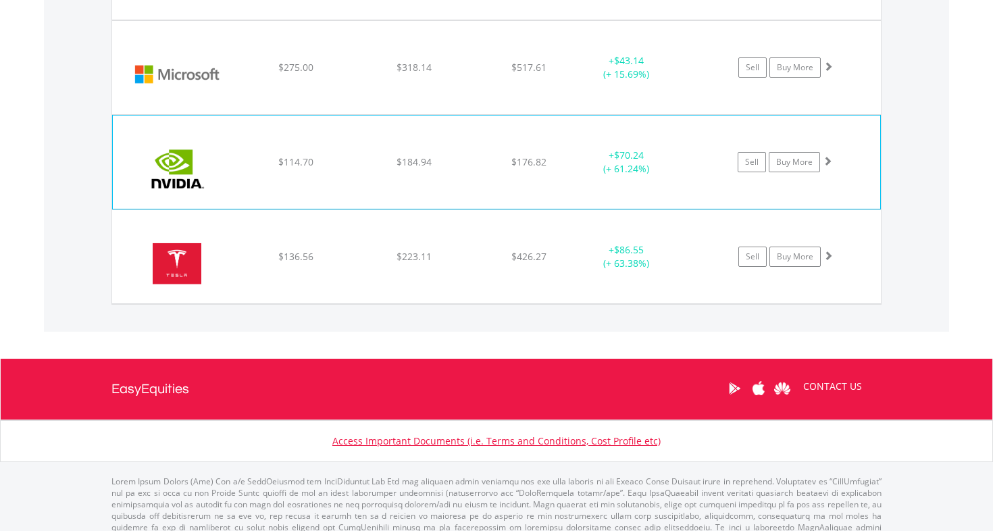
click at [225, 160] on img at bounding box center [178, 168] width 116 height 73
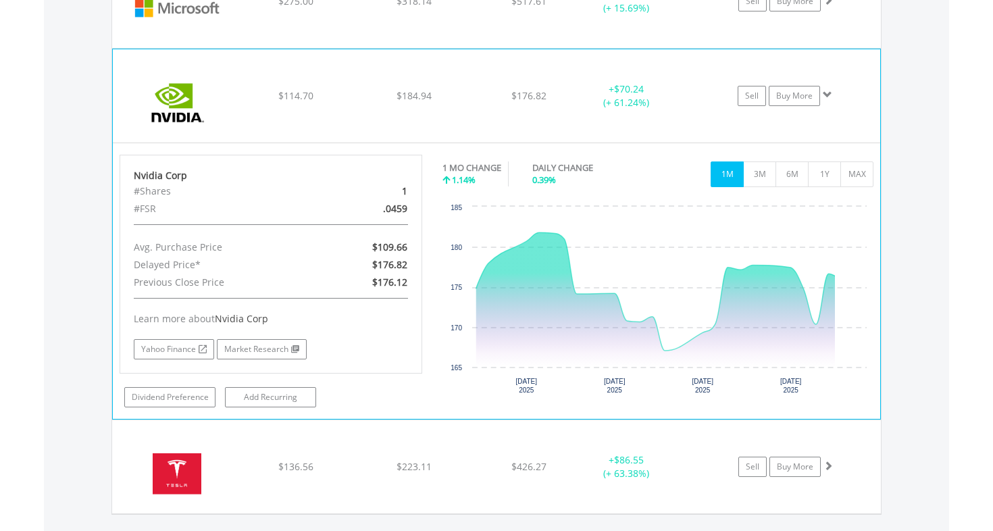
scroll to position [1449, 0]
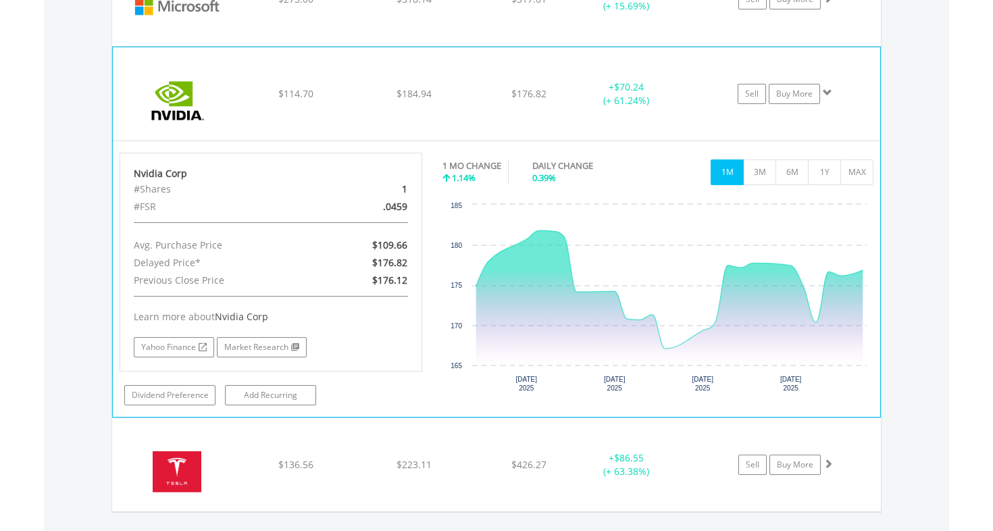
drag, startPoint x: 225, startPoint y: 160, endPoint x: 225, endPoint y: 142, distance: 18.2
click at [225, 149] on div "Nvidia Corp #Shares 1 #FSR .0459 Avg. Purchase Price $109.66 Delayed Price* $17…" at bounding box center [496, 279] width 767 height 276
click at [240, 95] on div "$114.70" at bounding box center [295, 94] width 115 height 14
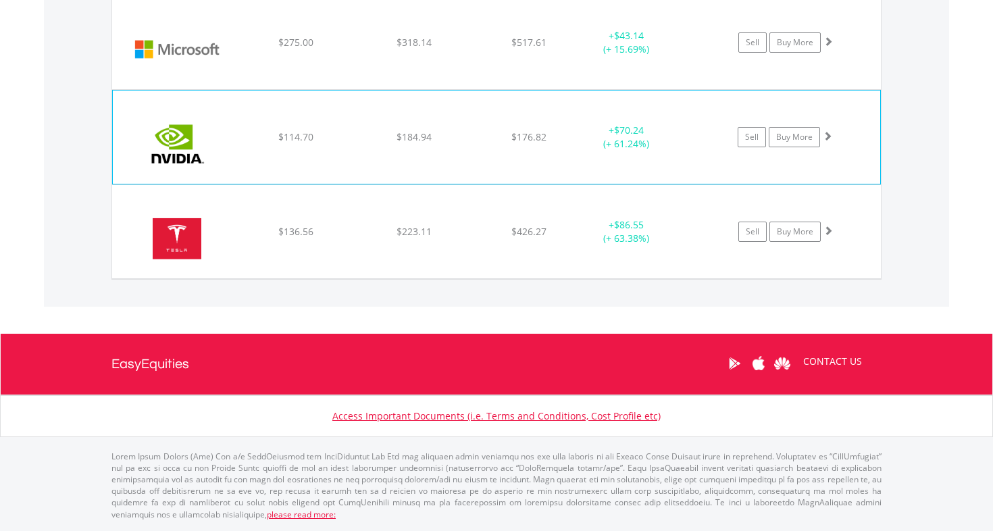
scroll to position [1403, 0]
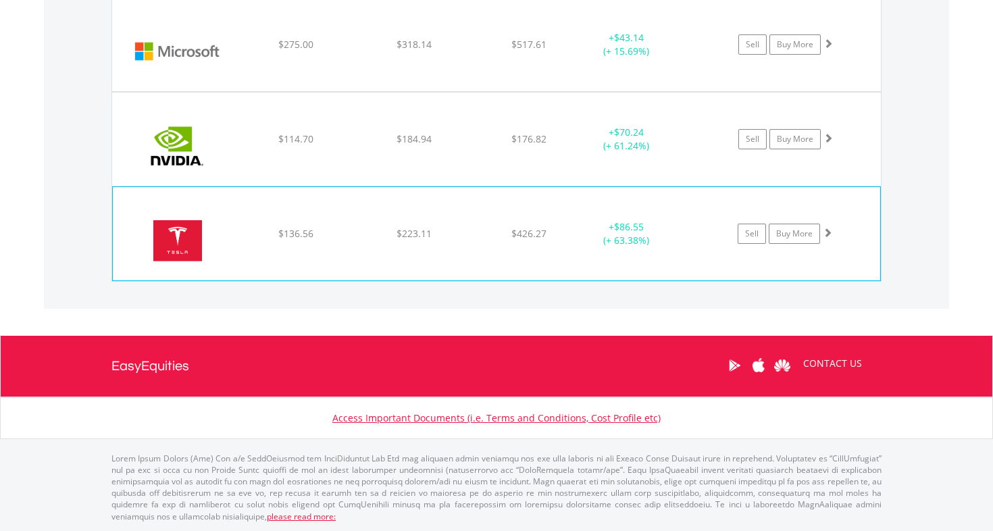
click at [216, 236] on img at bounding box center [178, 240] width 116 height 73
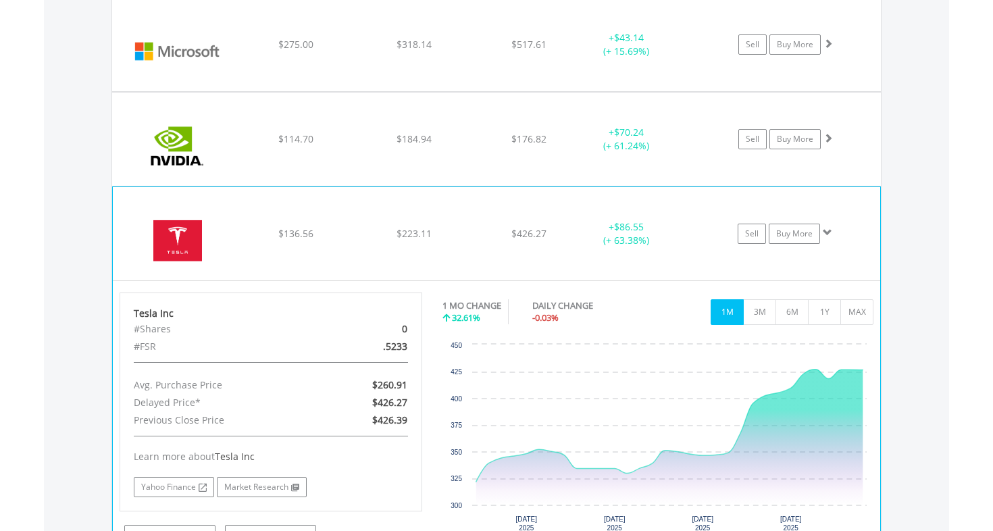
click at [216, 236] on img at bounding box center [178, 240] width 116 height 73
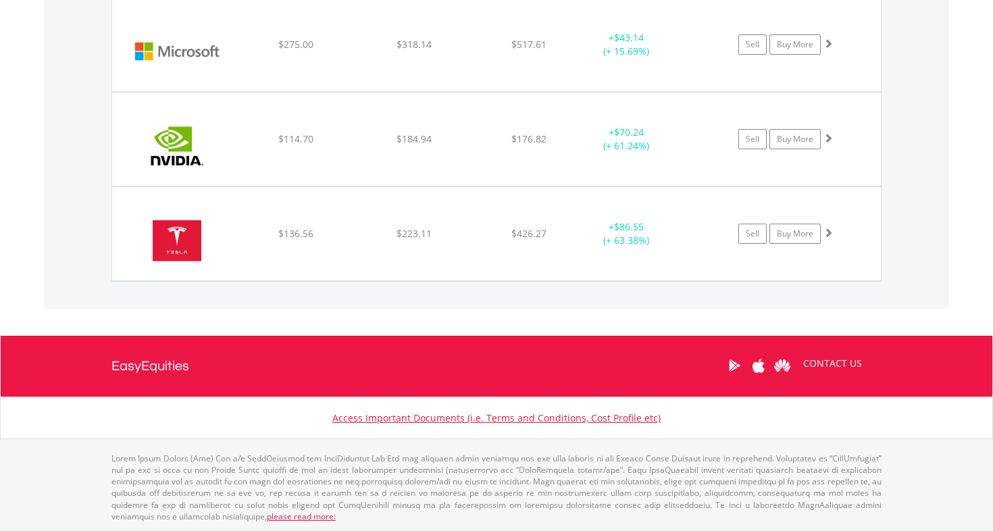
click at [255, 235] on div "$136.56" at bounding box center [295, 234] width 115 height 14
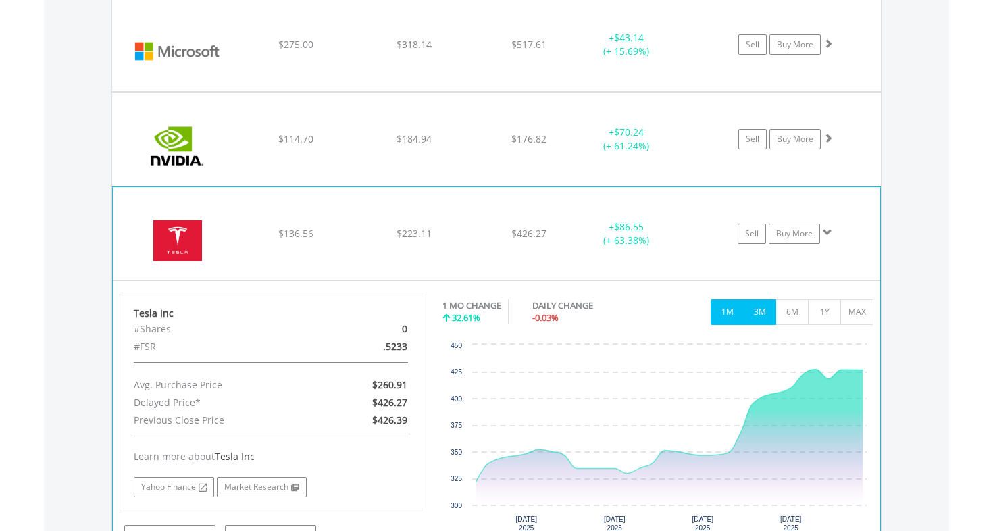
click at [757, 317] on button "3M" at bounding box center [759, 312] width 33 height 26
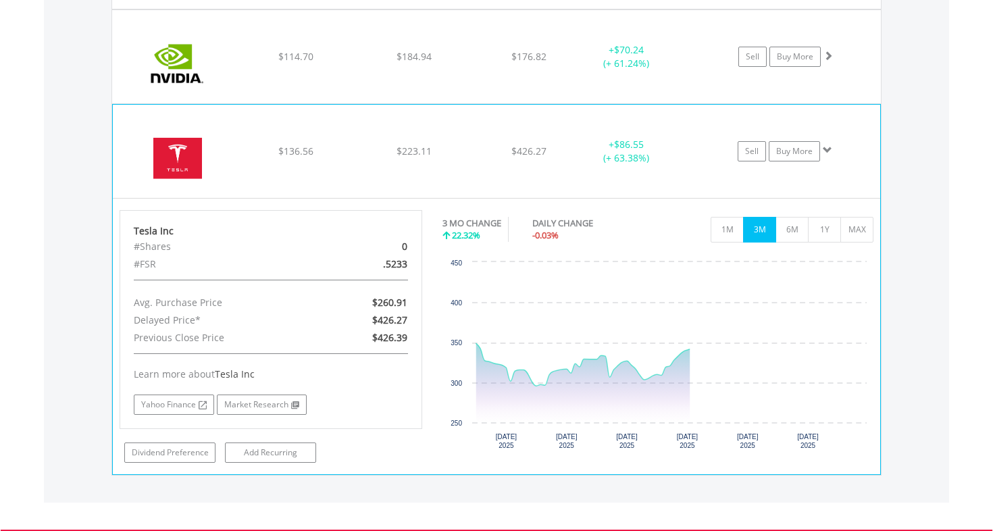
scroll to position [1499, 0]
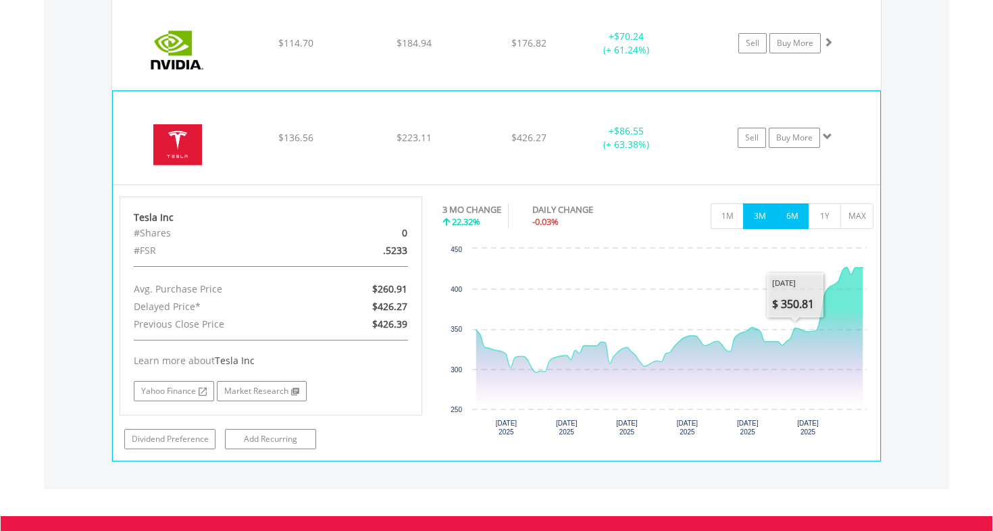
click at [798, 220] on button "6M" at bounding box center [791, 216] width 33 height 26
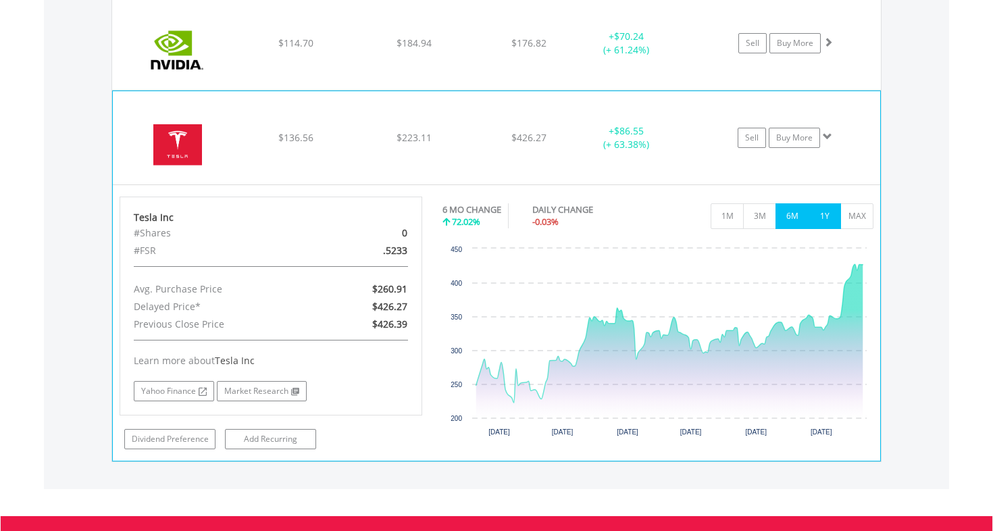
click at [827, 223] on button "1Y" at bounding box center [824, 216] width 33 height 26
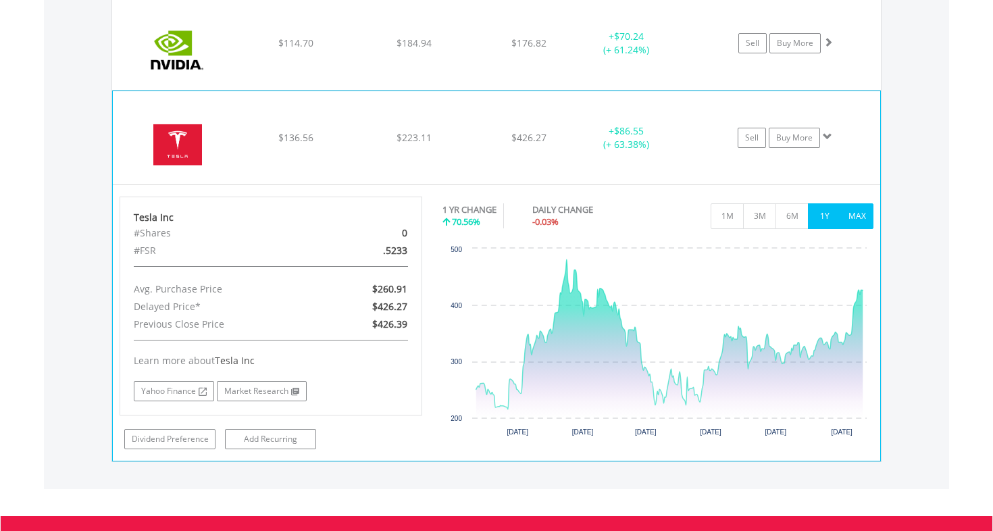
click at [850, 221] on button "MAX" at bounding box center [856, 216] width 33 height 26
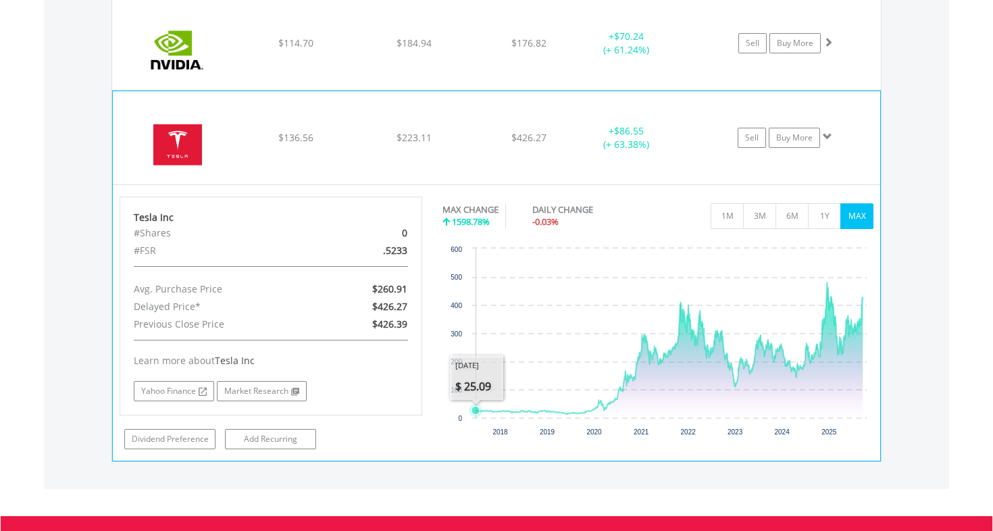
click at [475, 407] on icon "Interactive chart" at bounding box center [475, 411] width 8 height 8
click at [232, 140] on img at bounding box center [178, 144] width 116 height 73
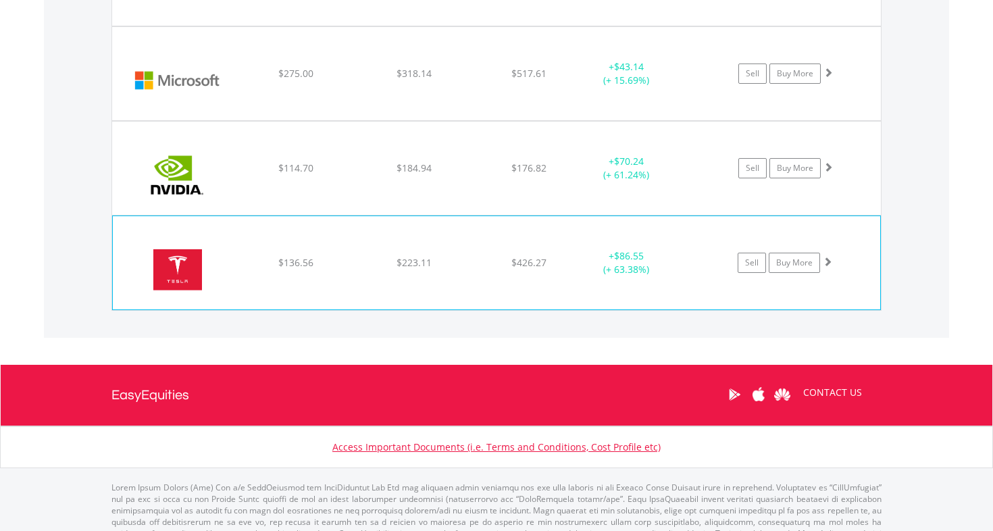
scroll to position [1360, 0]
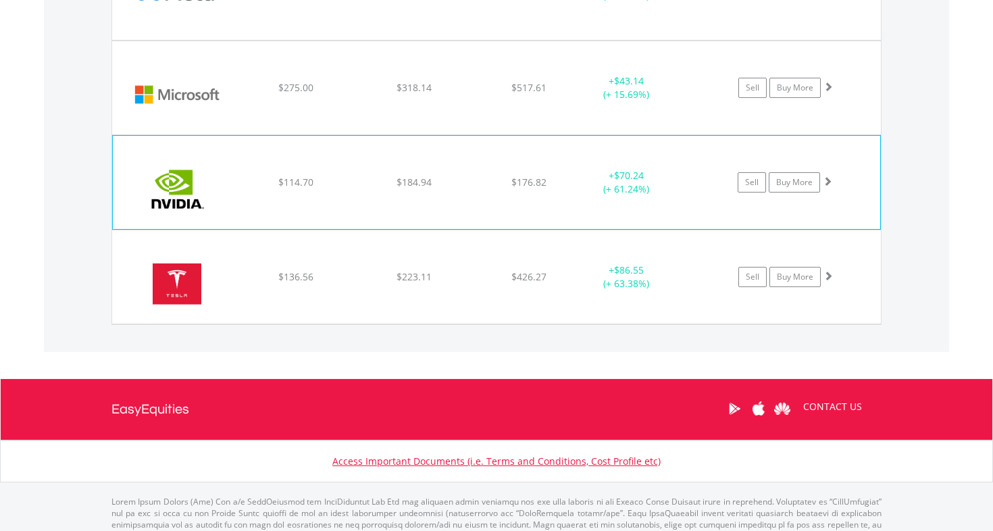
click at [233, 172] on img at bounding box center [178, 189] width 116 height 73
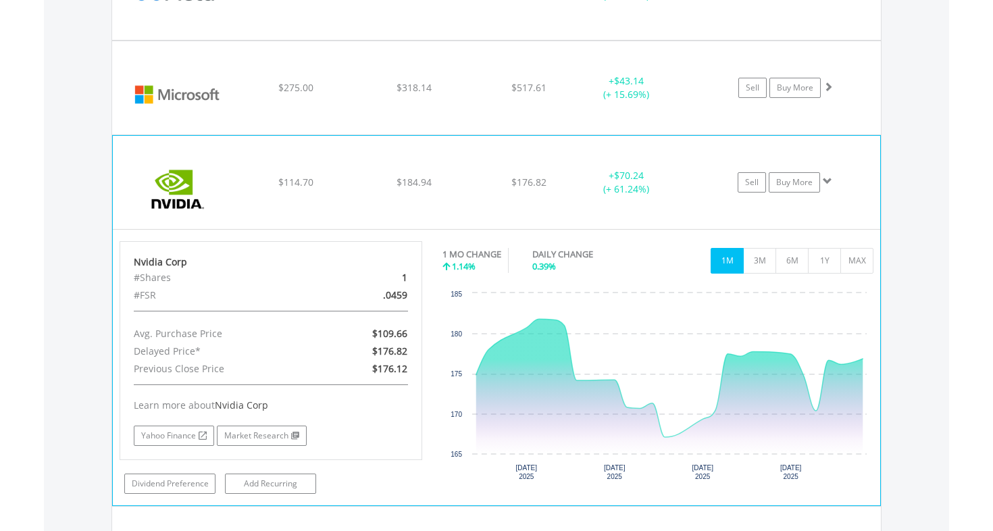
click at [242, 165] on div "﻿ Nvidia Corp $114.70 $184.94 $176.82 + $70.24 (+ 61.24%) Sell Buy More" at bounding box center [496, 182] width 767 height 93
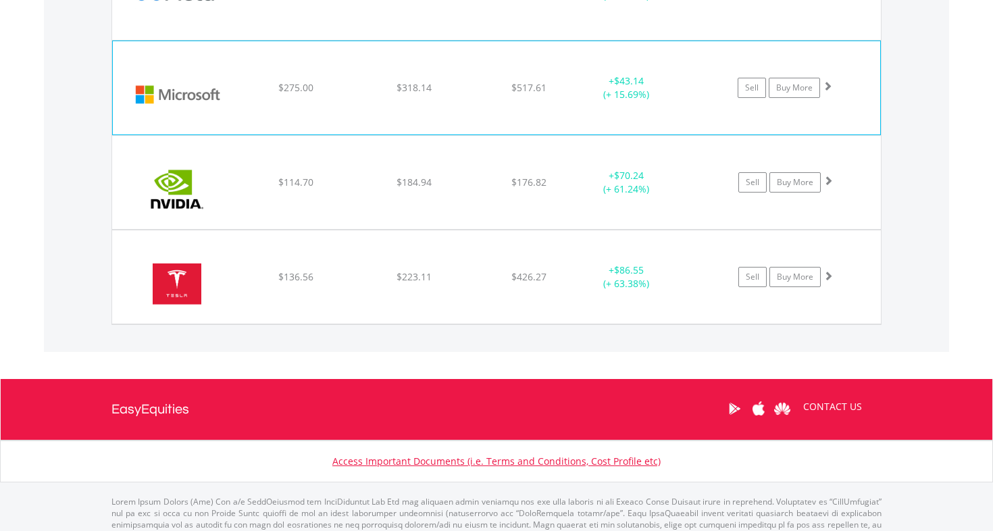
click at [242, 82] on div "$275.00" at bounding box center [295, 88] width 115 height 14
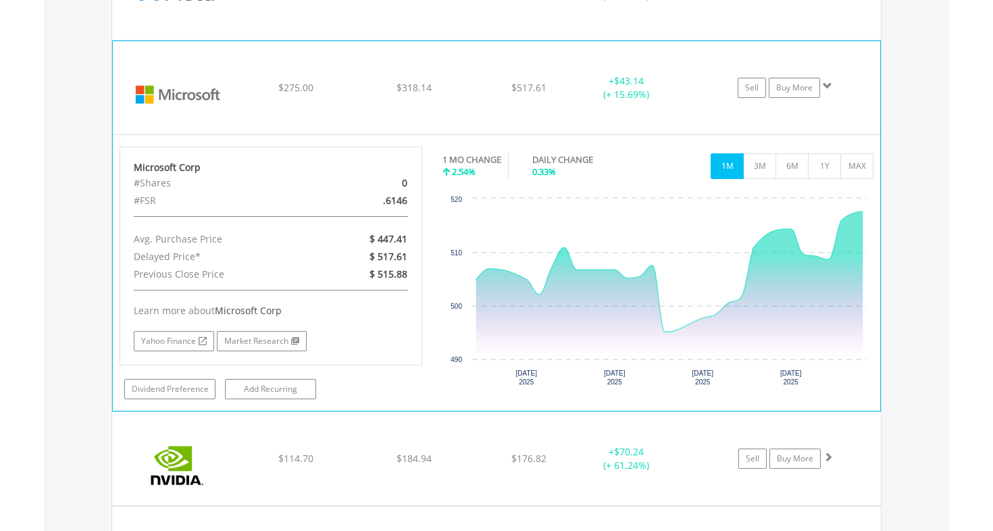
click at [242, 82] on div "$275.00" at bounding box center [295, 88] width 115 height 14
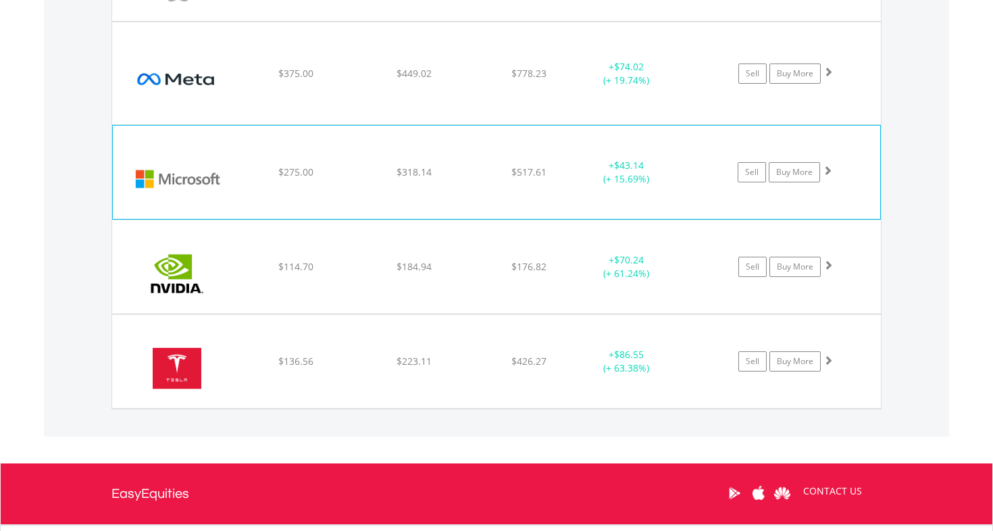
scroll to position [1268, 0]
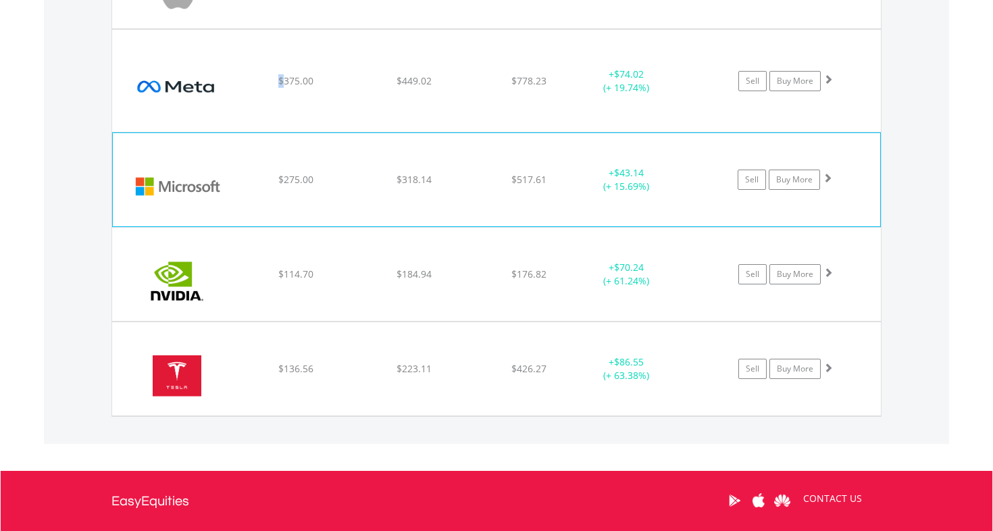
click at [242, 82] on div "$375.00" at bounding box center [295, 81] width 115 height 14
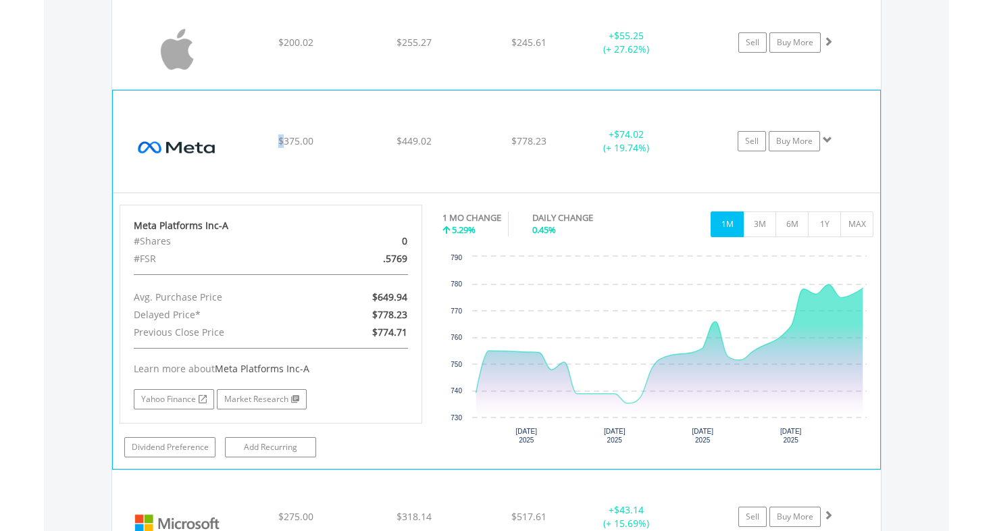
click at [234, 115] on img at bounding box center [178, 147] width 116 height 81
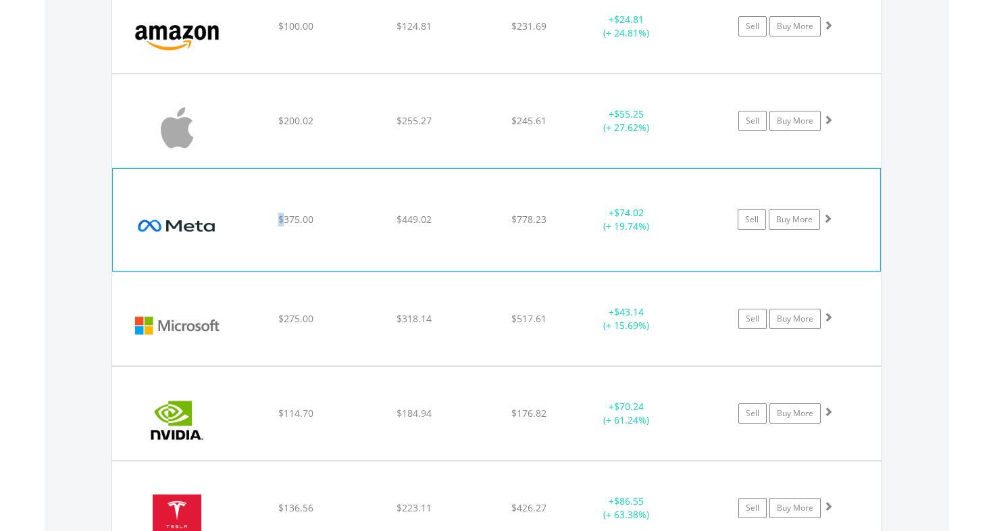
scroll to position [1127, 0]
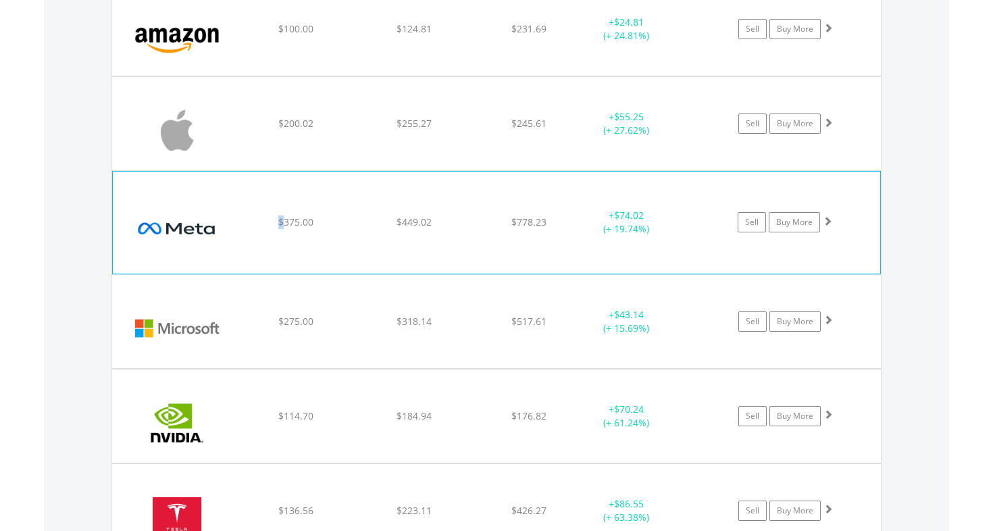
click at [234, 115] on img at bounding box center [177, 130] width 116 height 73
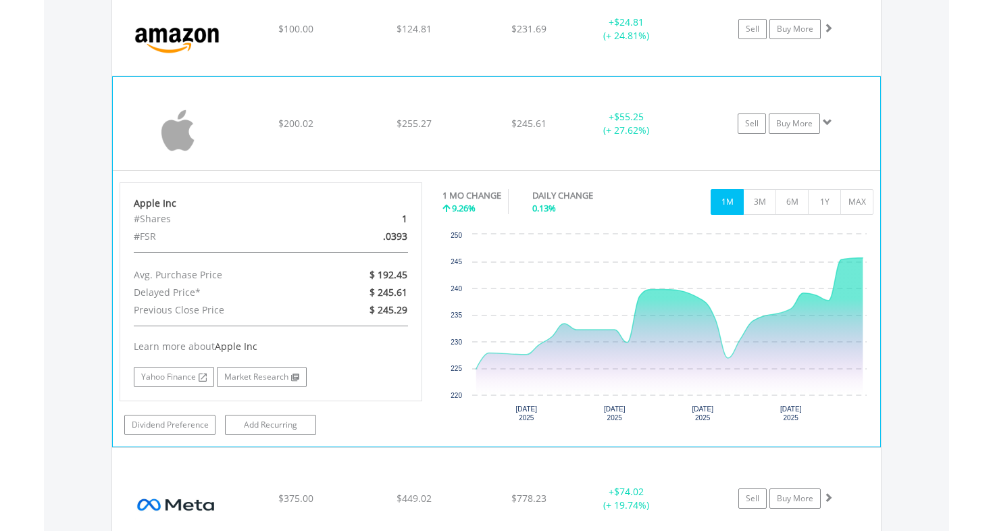
click at [215, 82] on div "﻿ Apple Inc" at bounding box center [174, 123] width 123 height 93
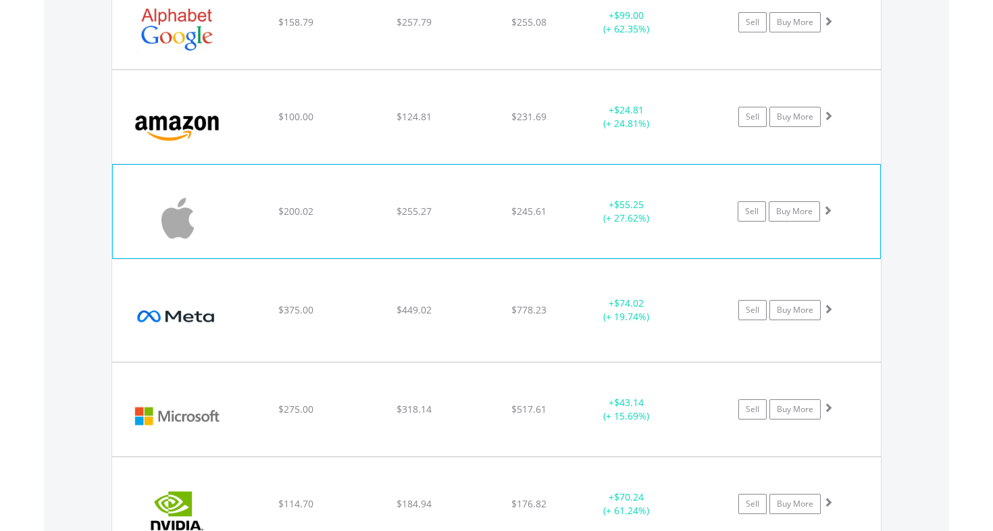
scroll to position [1037, 0]
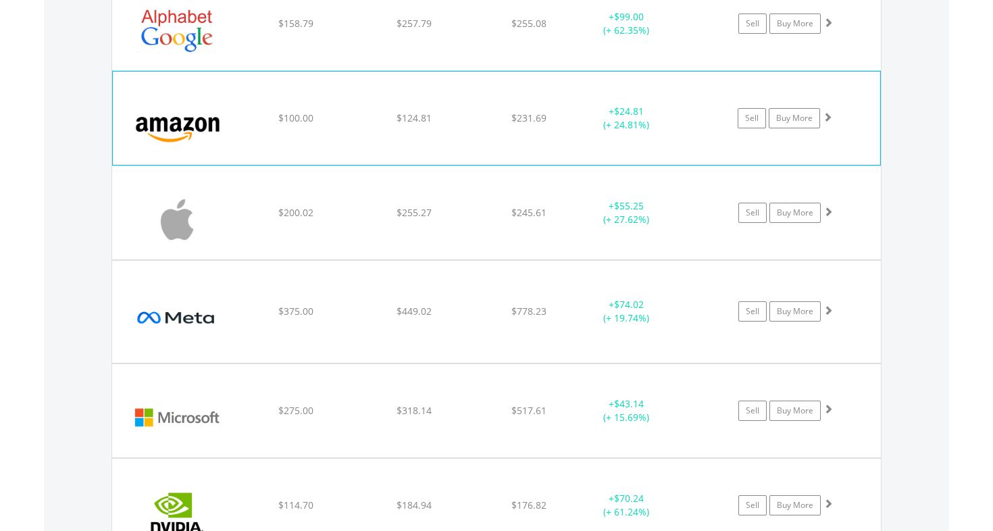
click at [221, 113] on img at bounding box center [178, 124] width 116 height 73
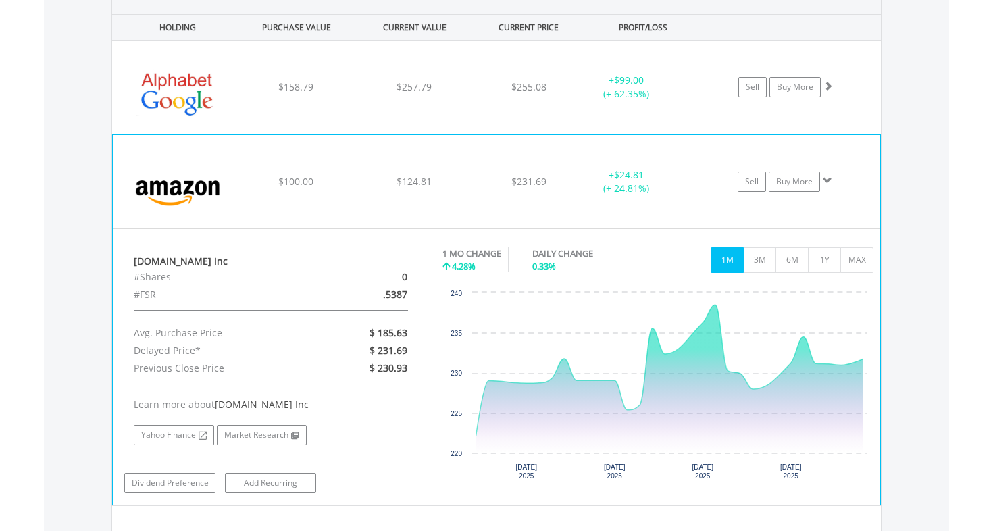
scroll to position [957, 0]
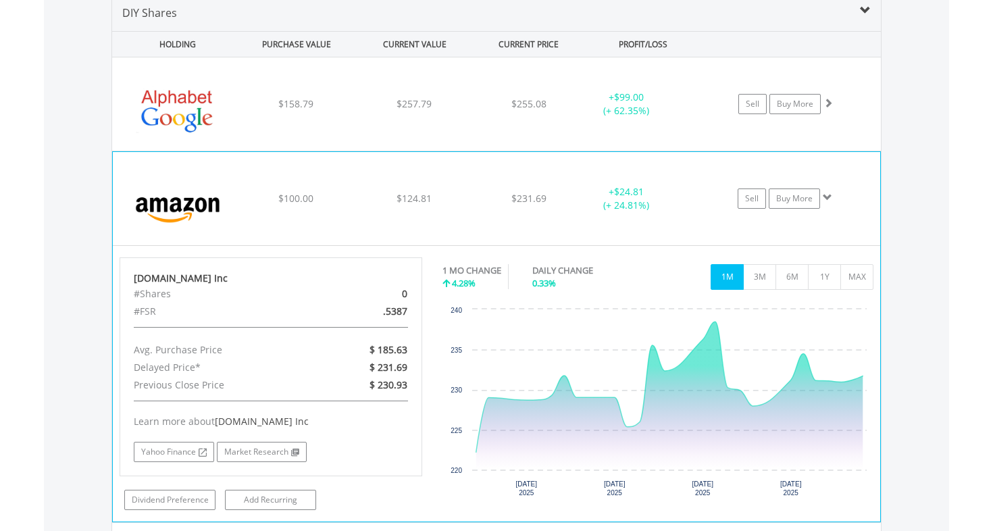
click at [230, 188] on img at bounding box center [178, 205] width 116 height 73
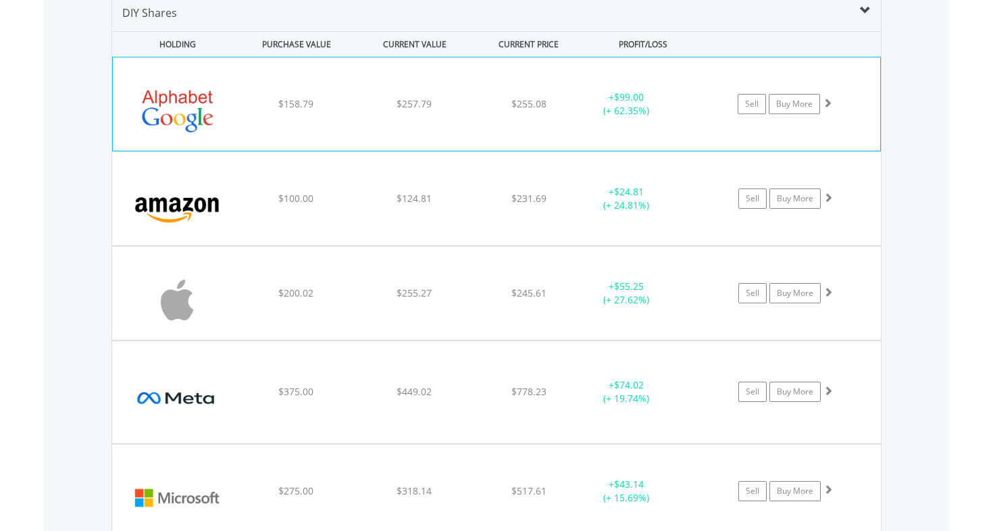
click at [233, 109] on img at bounding box center [178, 110] width 116 height 73
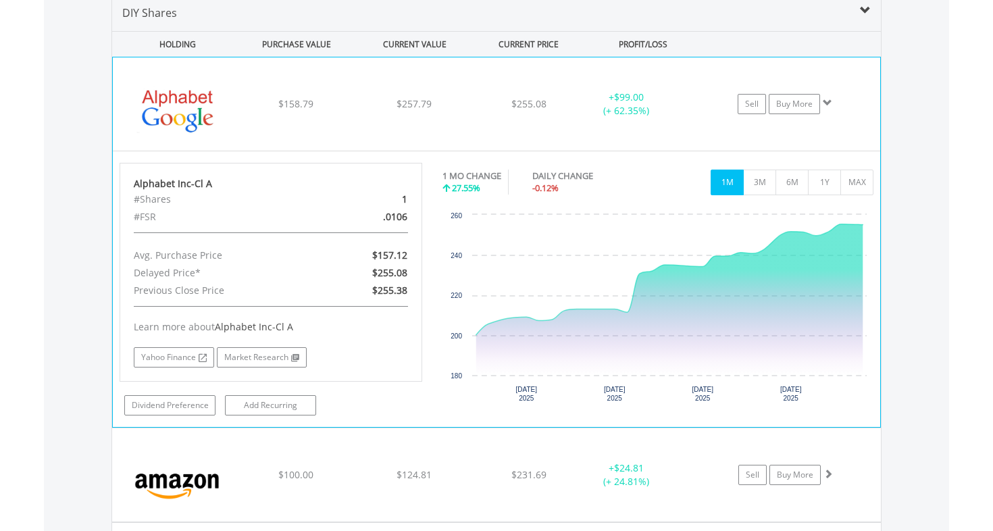
click at [237, 90] on div "﻿ Alphabet Inc-Cl A $158.79 $257.79 $255.08 + $99.00 (+ 62.35%) Sell Buy More" at bounding box center [496, 103] width 767 height 93
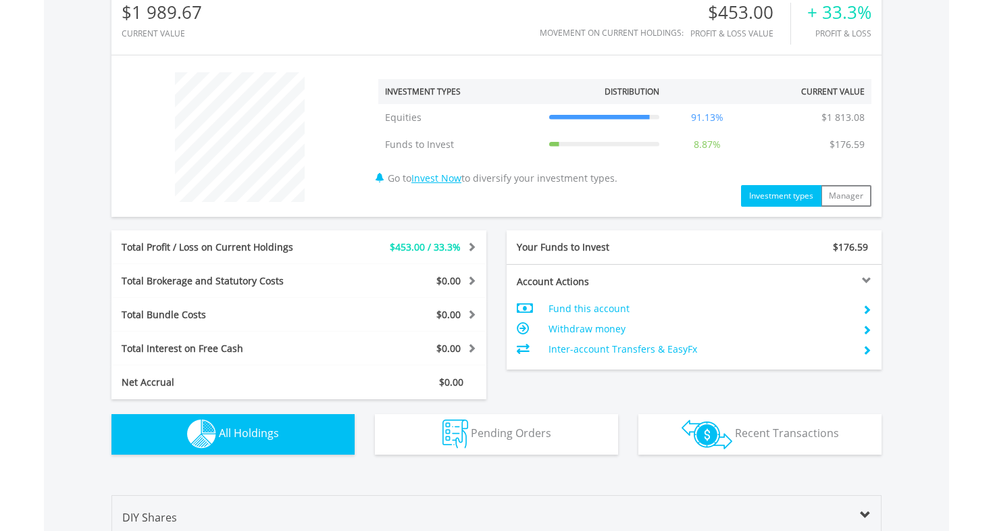
scroll to position [452, 0]
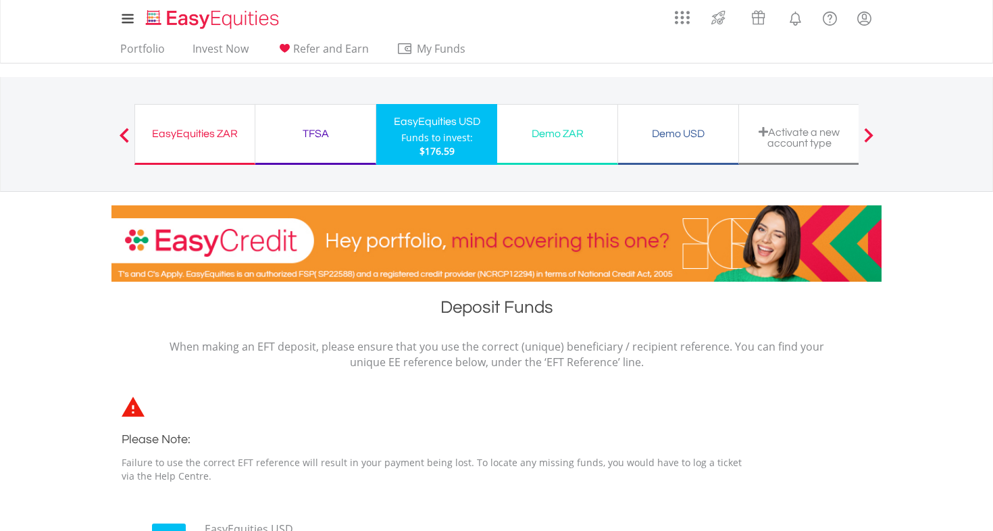
click at [194, 147] on div "EasyEquities ZAR Funds to invest: $176.59" at bounding box center [194, 134] width 121 height 61
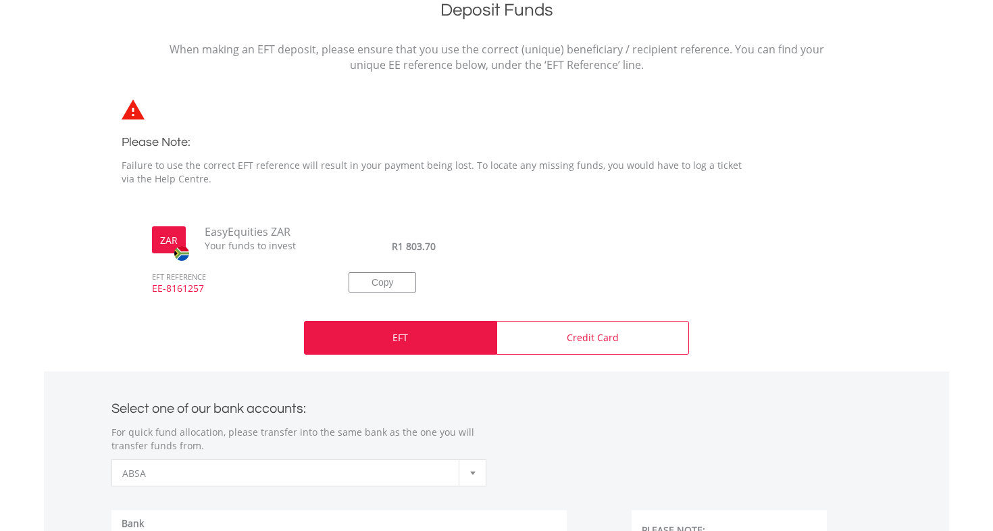
scroll to position [484, 0]
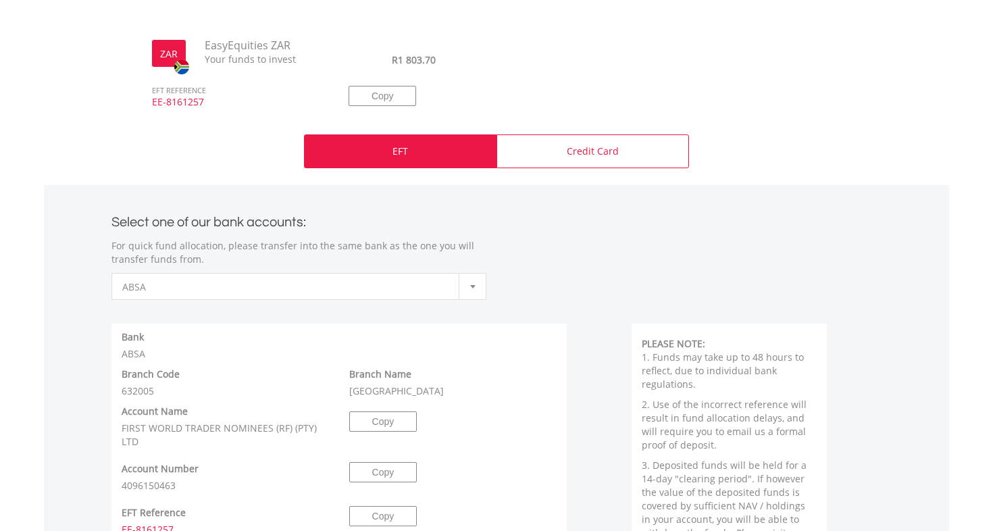
click at [300, 297] on span "ABSA" at bounding box center [288, 287] width 333 height 27
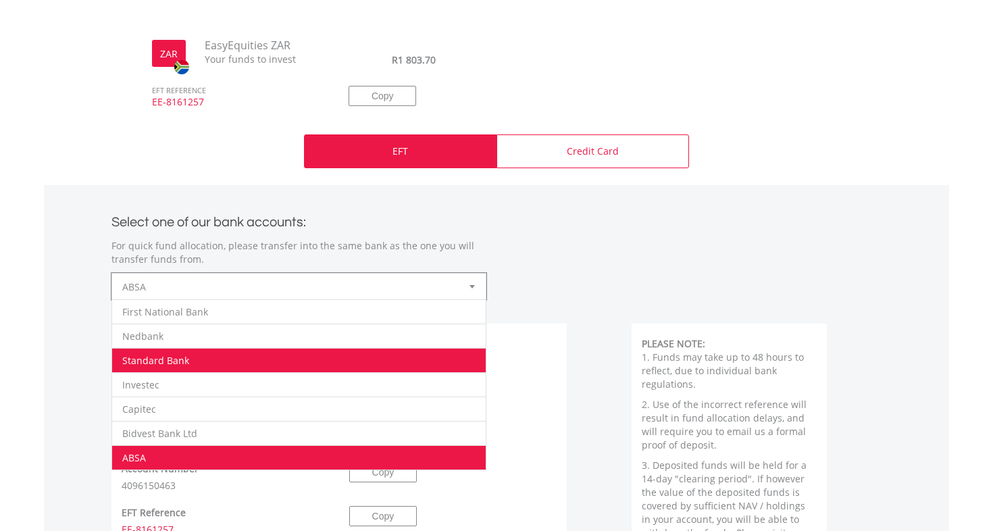
click at [205, 365] on li "Standard Bank" at bounding box center [298, 360] width 373 height 24
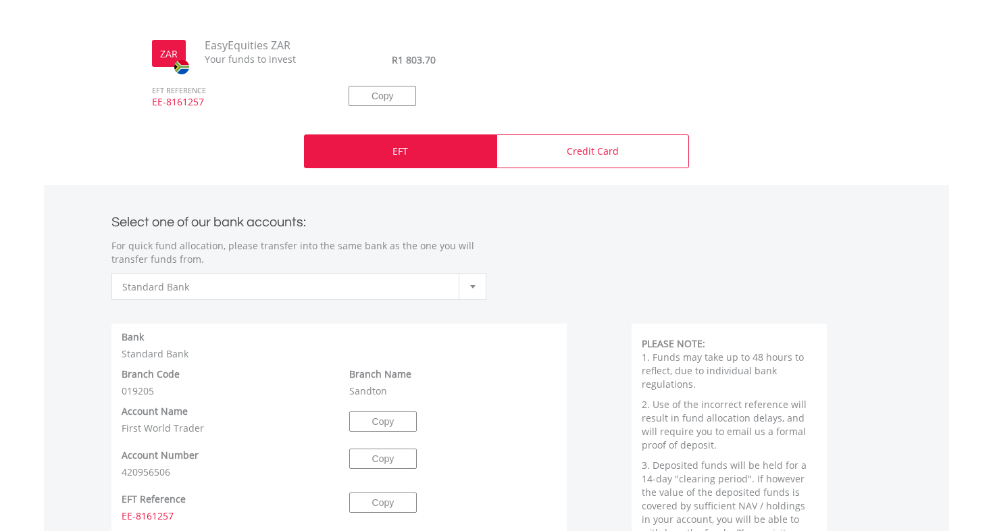
click at [556, 276] on div "**********" at bounding box center [496, 249] width 790 height 101
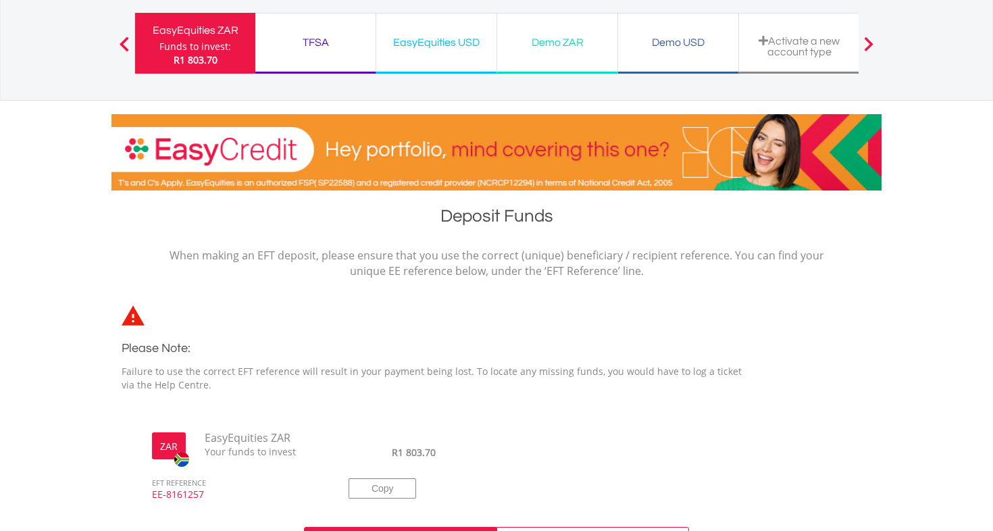
scroll to position [0, 0]
